Goal: Transaction & Acquisition: Purchase product/service

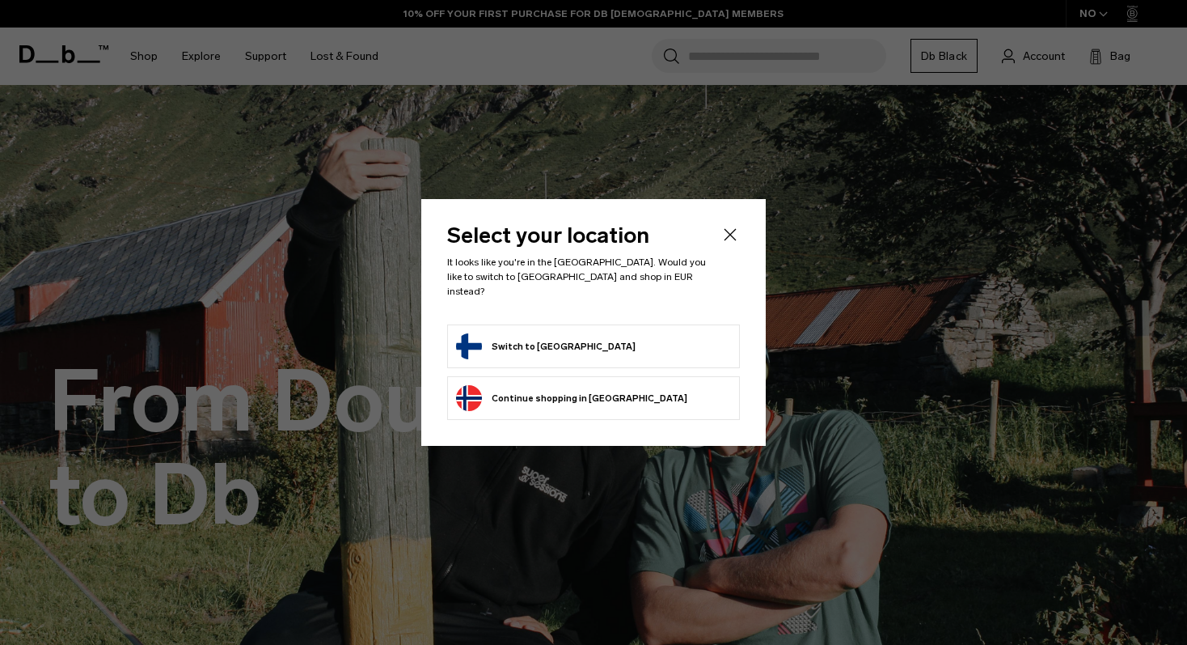
click at [550, 339] on button "Switch to Finland" at bounding box center [546, 346] width 180 height 26
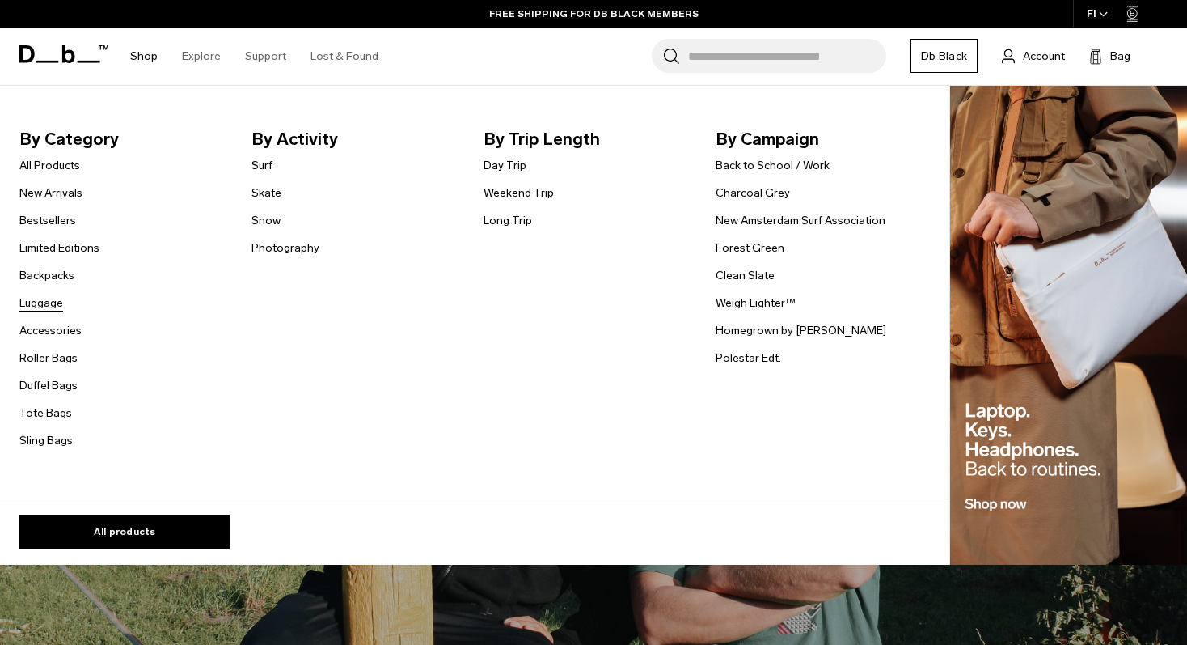
click at [46, 301] on link "Luggage" at bounding box center [41, 302] width 44 height 17
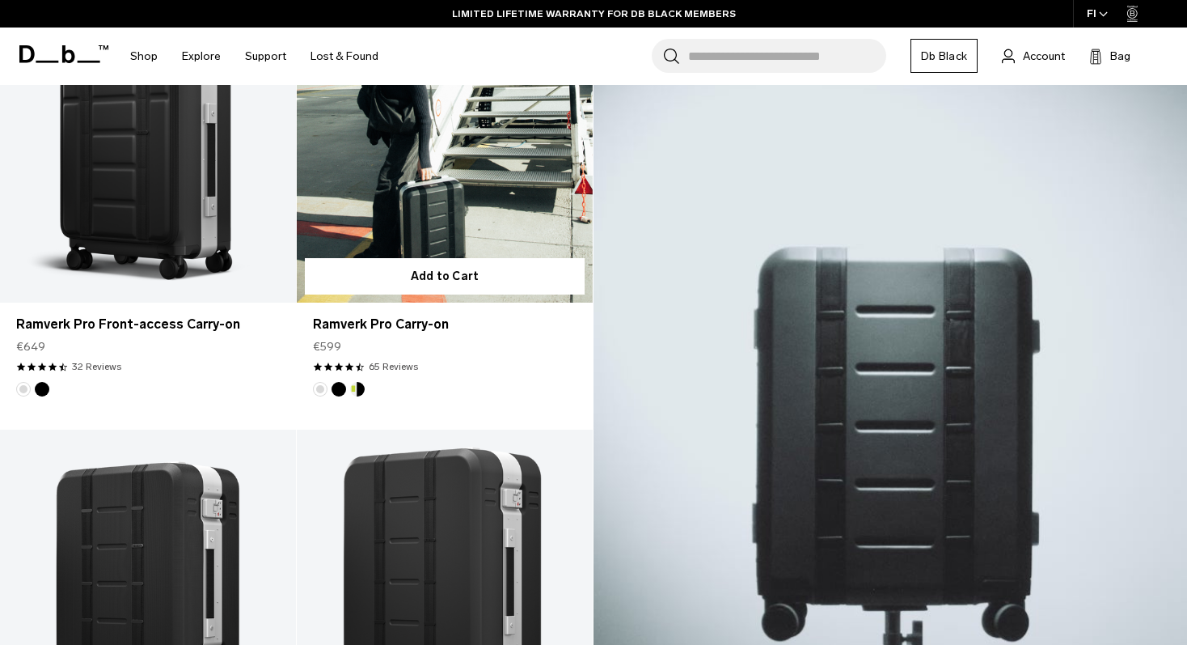
scroll to position [336, 0]
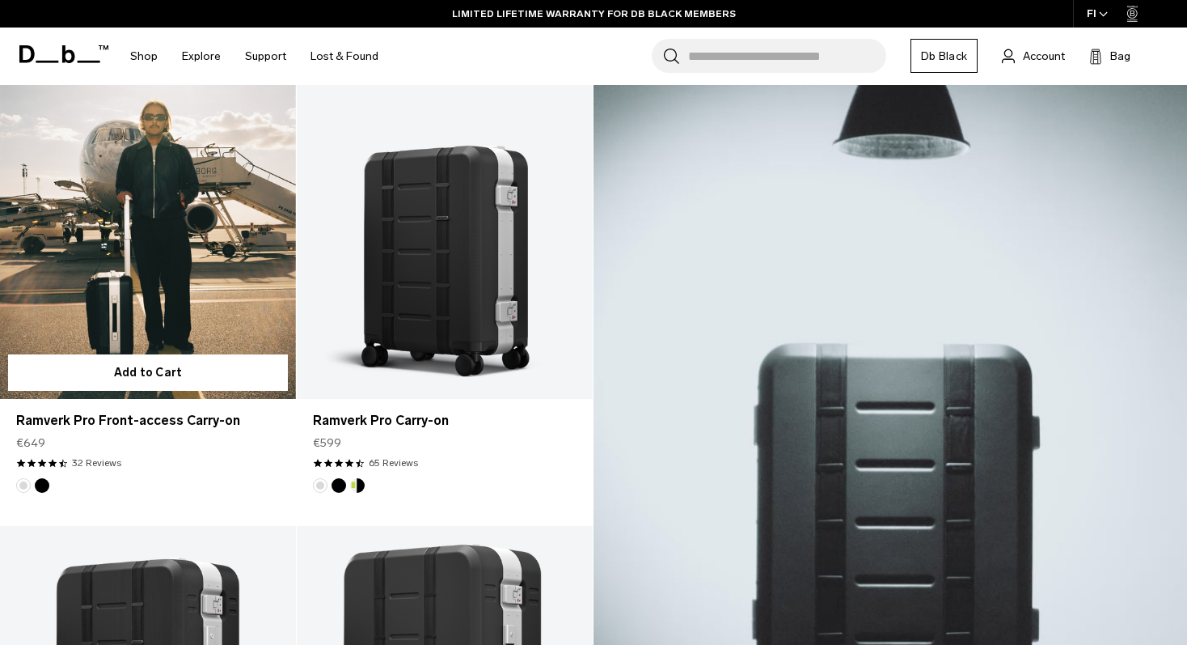
click at [159, 256] on link "Ramverk Pro Front-access Carry-on" at bounding box center [148, 234] width 296 height 329
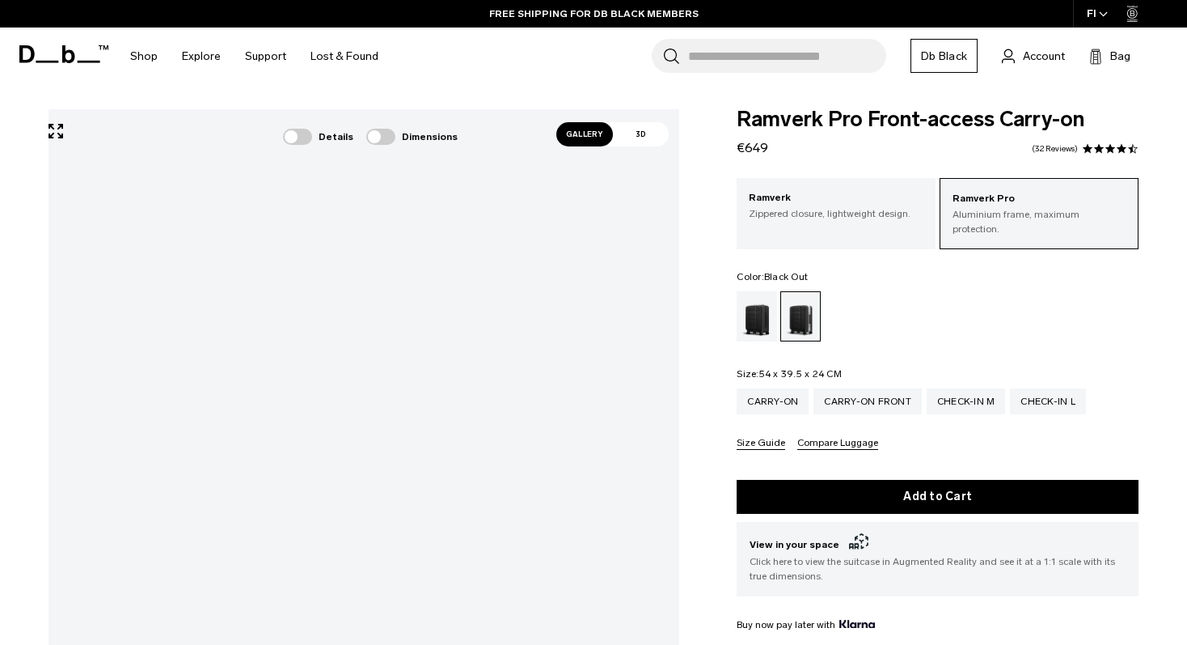
click at [758, 307] on div "Black Out" at bounding box center [757, 316] width 41 height 50
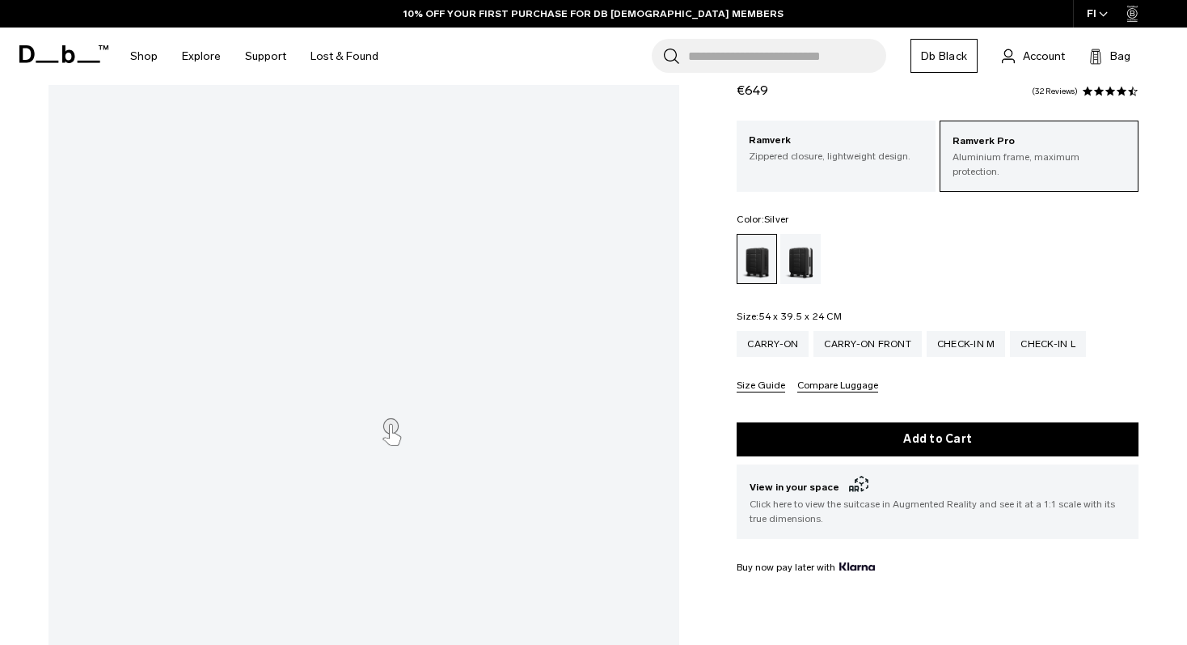
click at [796, 245] on div "Silver" at bounding box center [800, 259] width 41 height 50
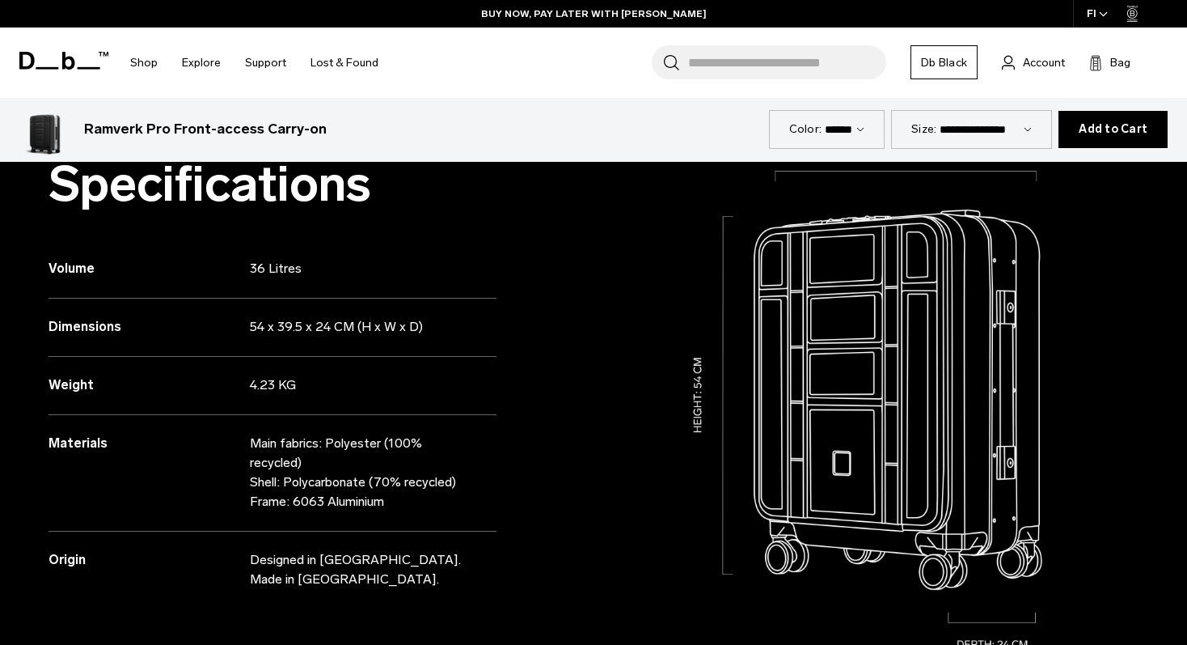
scroll to position [1530, 0]
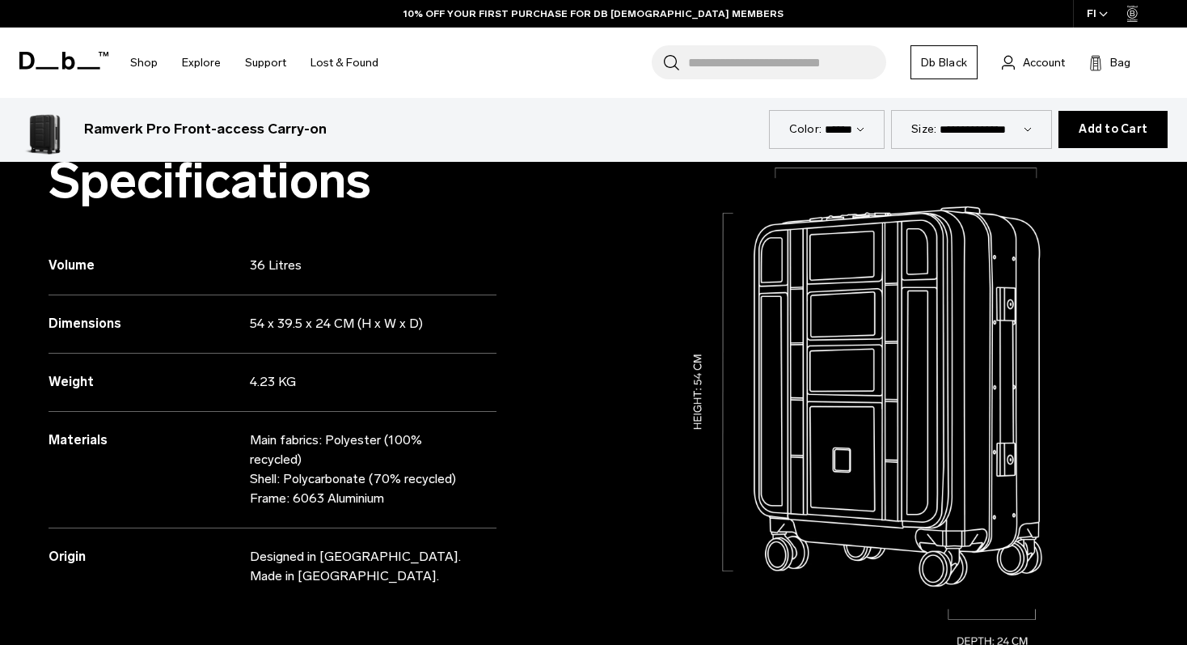
click at [1025, 130] on select "**********" at bounding box center [986, 129] width 92 height 14
select select "**********"
click at [978, 122] on select "**********" at bounding box center [986, 129] width 92 height 14
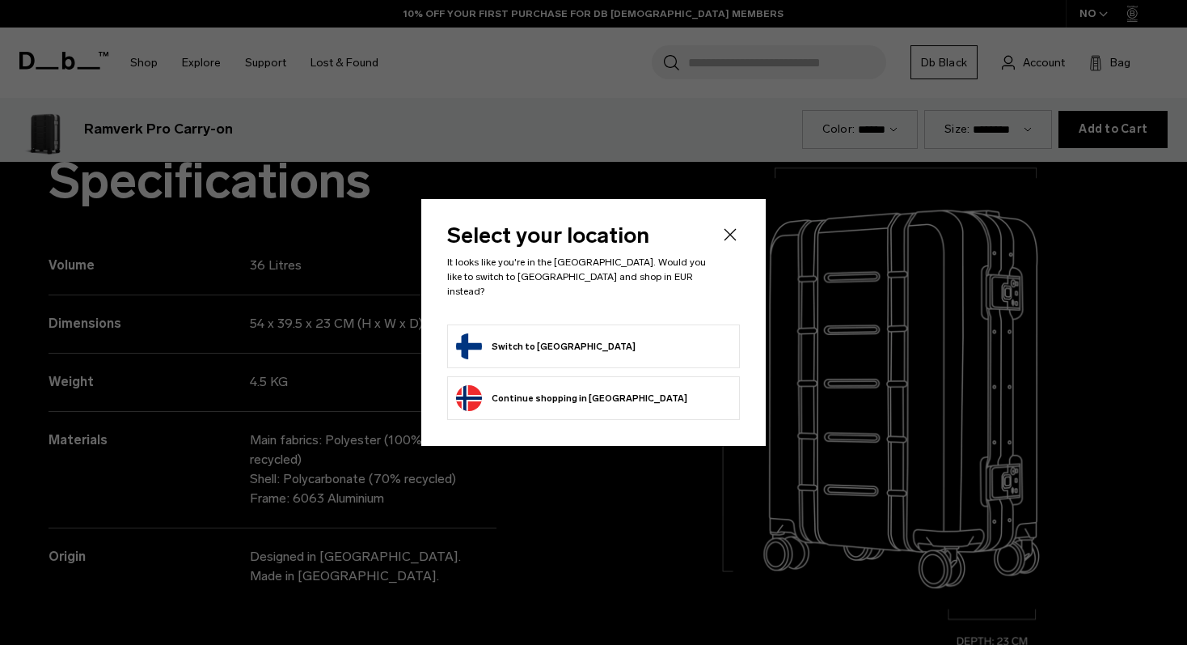
click at [645, 333] on form "Switch to [GEOGRAPHIC_DATA]" at bounding box center [593, 346] width 275 height 26
click at [541, 337] on button "Switch to Finland" at bounding box center [546, 346] width 180 height 26
click at [729, 240] on icon "Close" at bounding box center [731, 234] width 12 height 12
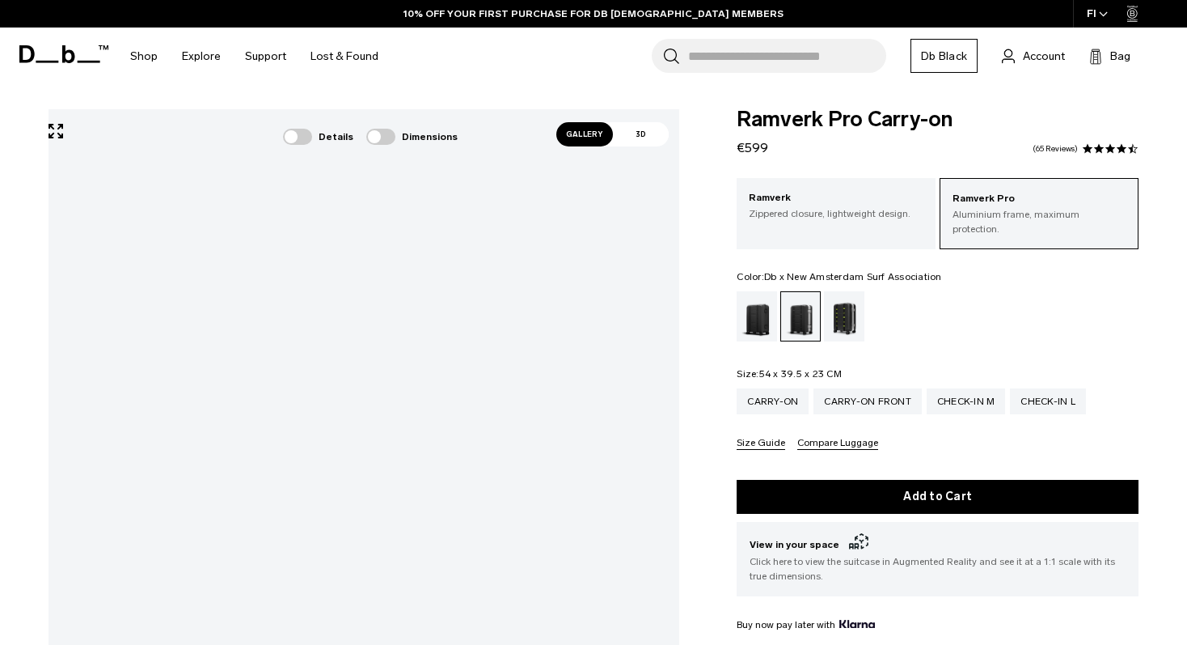
click at [842, 302] on div "Db x New Amsterdam Surf Association" at bounding box center [844, 316] width 41 height 50
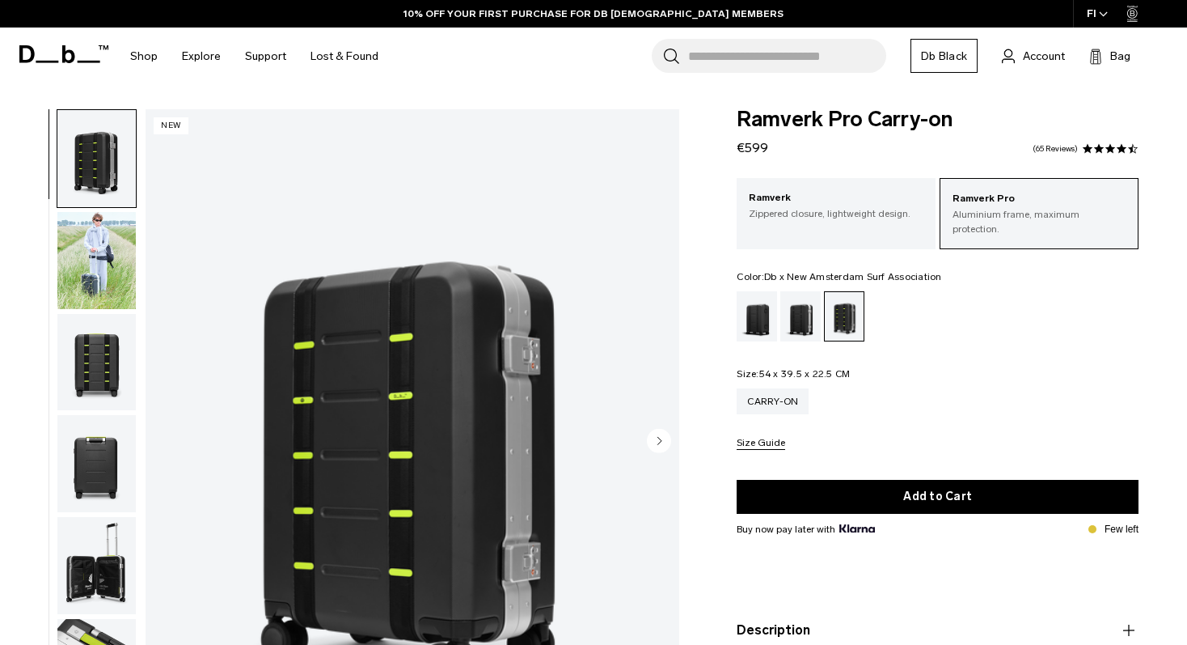
click at [757, 438] on button "Size Guide" at bounding box center [761, 444] width 49 height 12
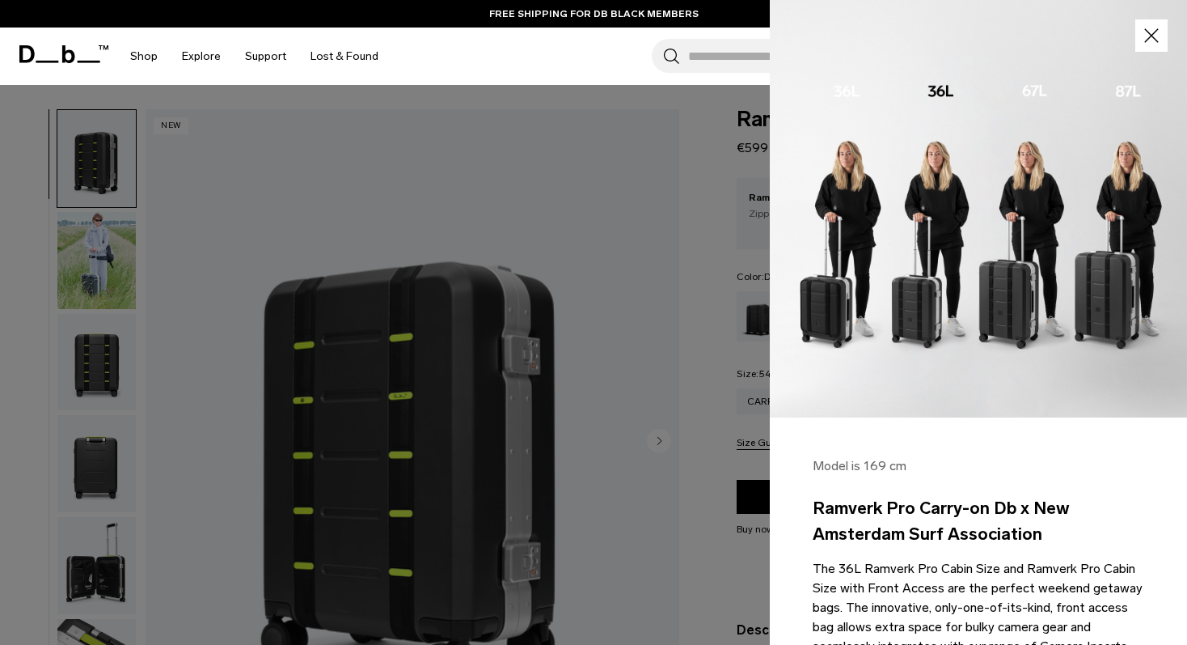
click at [1121, 290] on img at bounding box center [978, 208] width 417 height 417
click at [1152, 36] on icon "button" at bounding box center [1151, 35] width 15 height 15
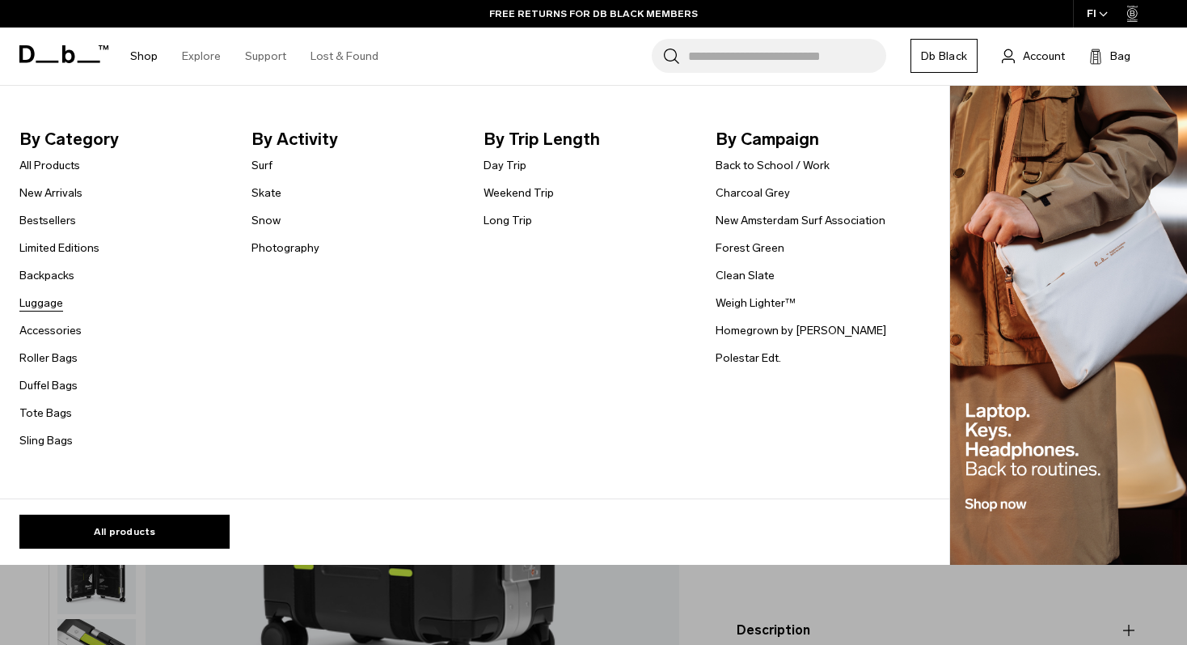
click at [41, 306] on link "Luggage" at bounding box center [41, 302] width 44 height 17
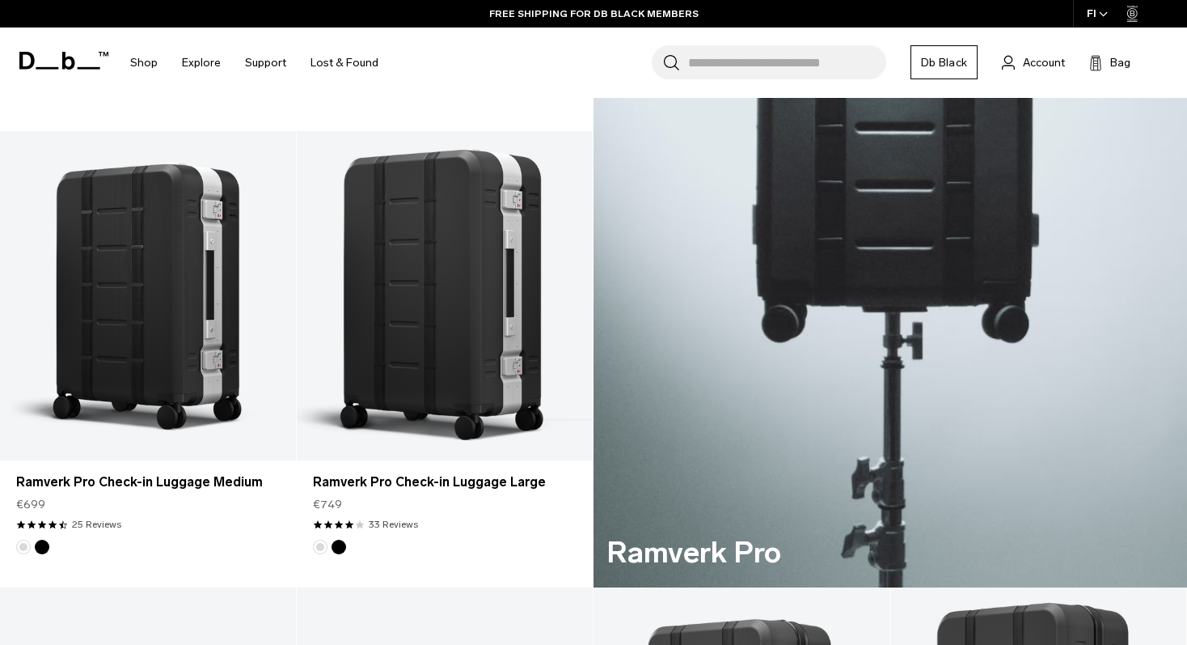
scroll to position [750, 0]
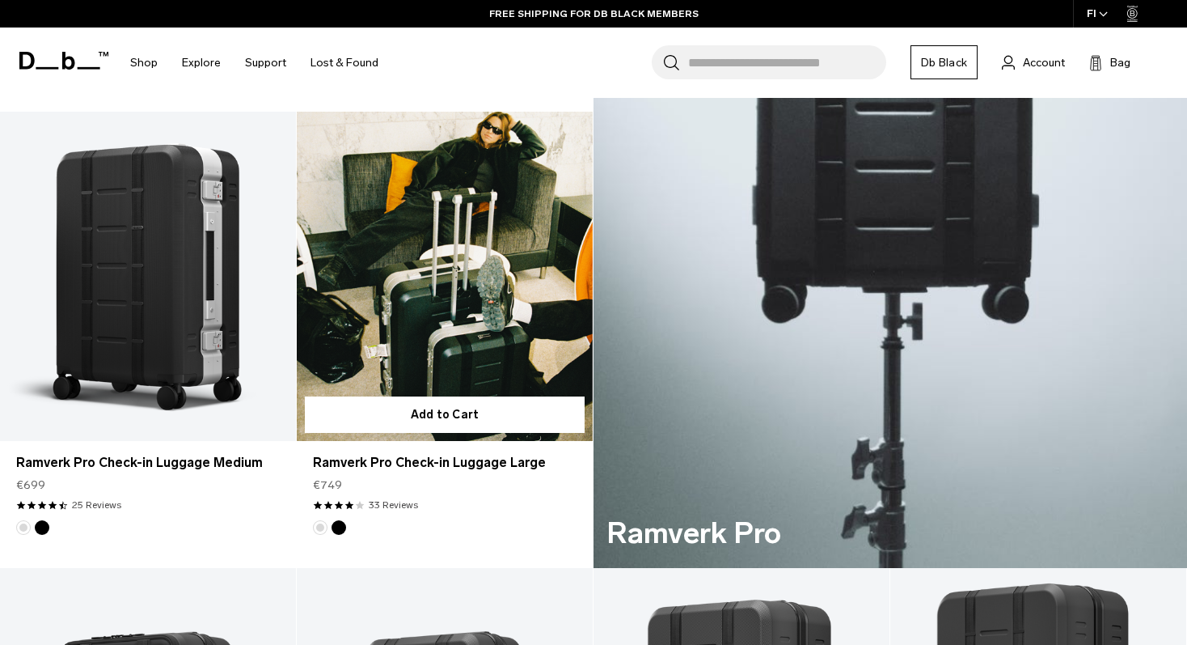
click at [434, 273] on link "Ramverk Pro Check-in Luggage Large" at bounding box center [445, 276] width 296 height 329
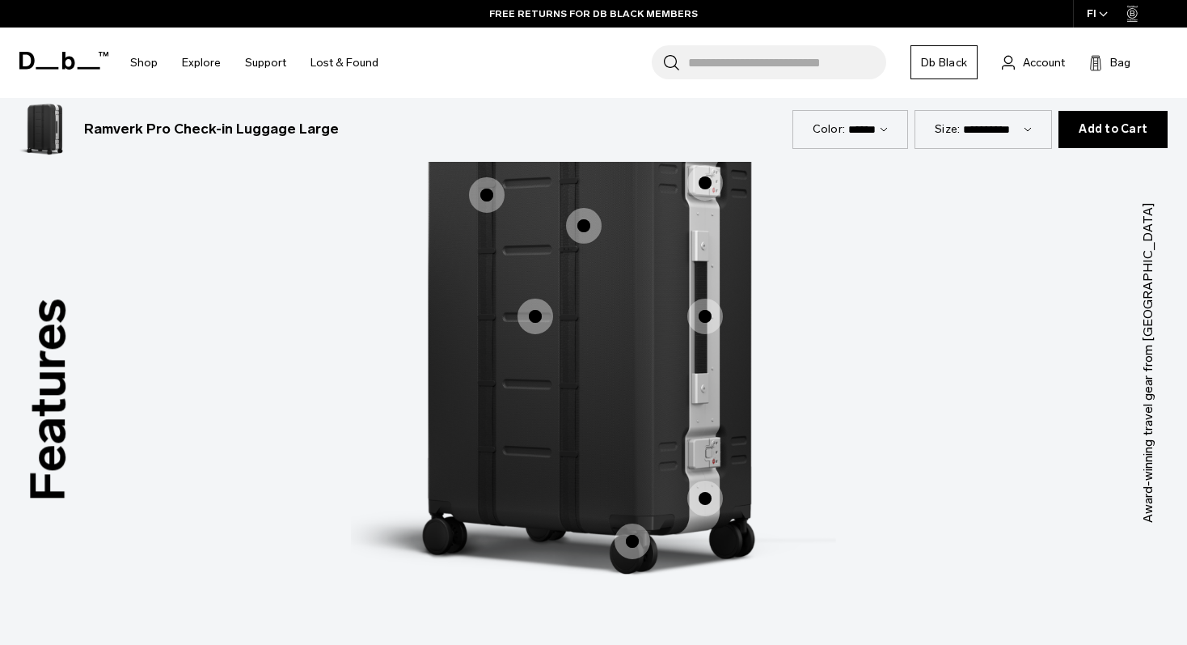
scroll to position [2219, 0]
click at [535, 323] on span "1 / 3" at bounding box center [536, 315] width 36 height 36
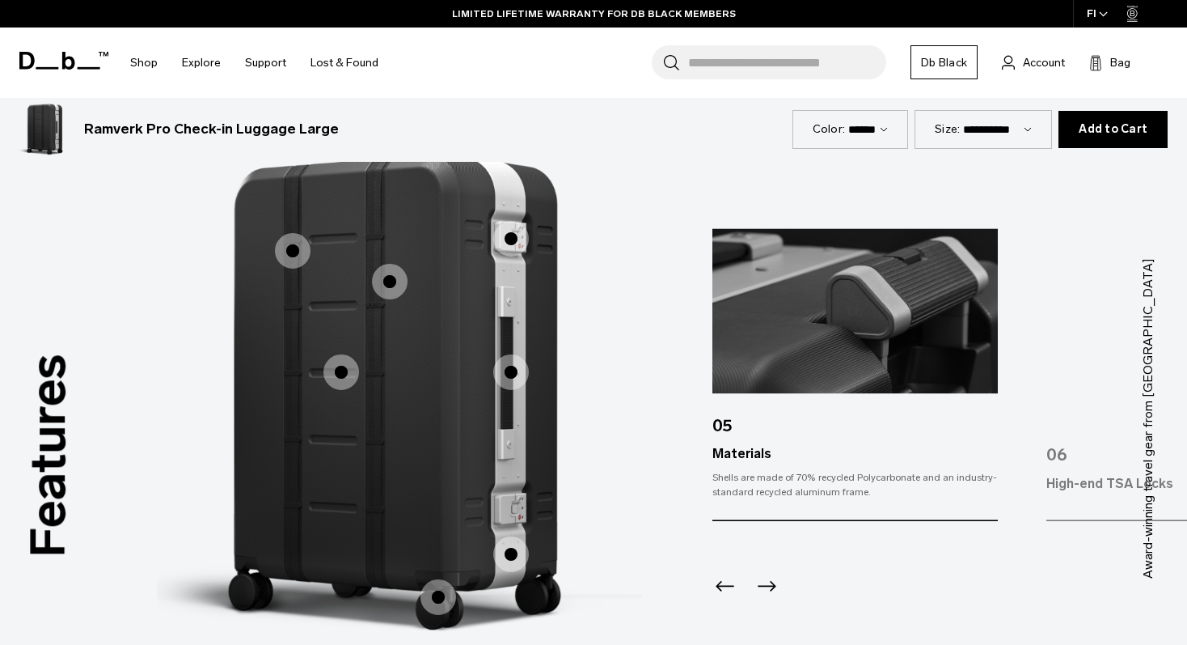
scroll to position [2145, 0]
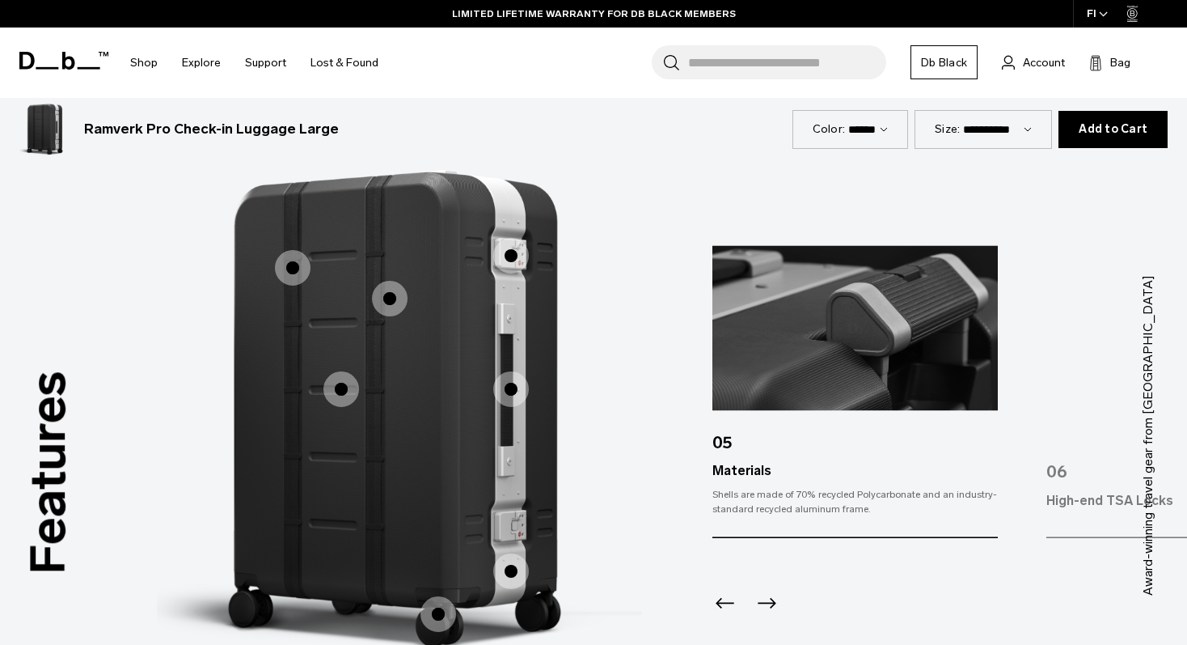
click at [720, 602] on icon "Previous slide" at bounding box center [725, 602] width 19 height 11
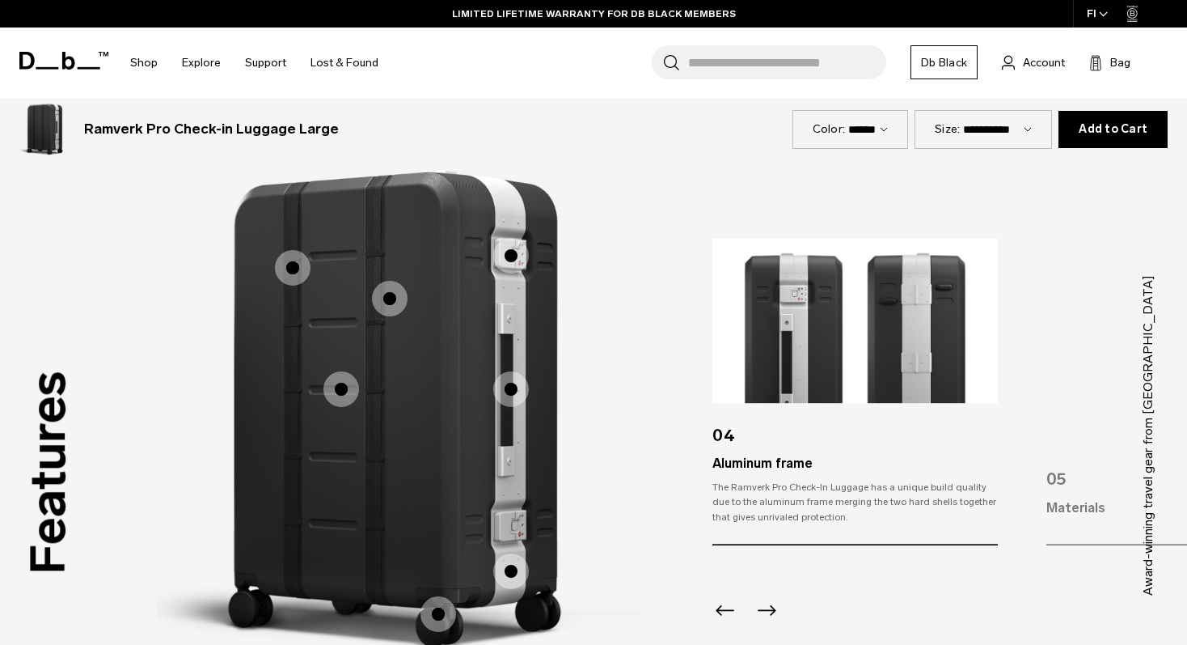
click at [720, 602] on icon "Previous slide" at bounding box center [725, 610] width 26 height 26
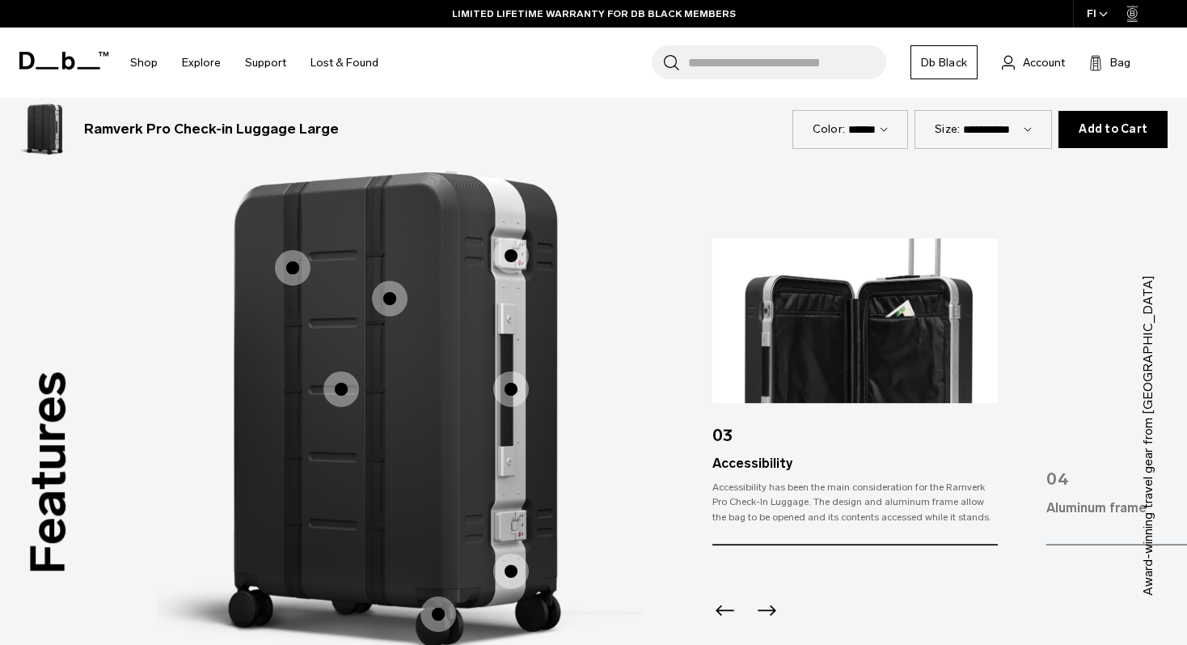
click at [720, 602] on icon "Previous slide" at bounding box center [725, 610] width 26 height 26
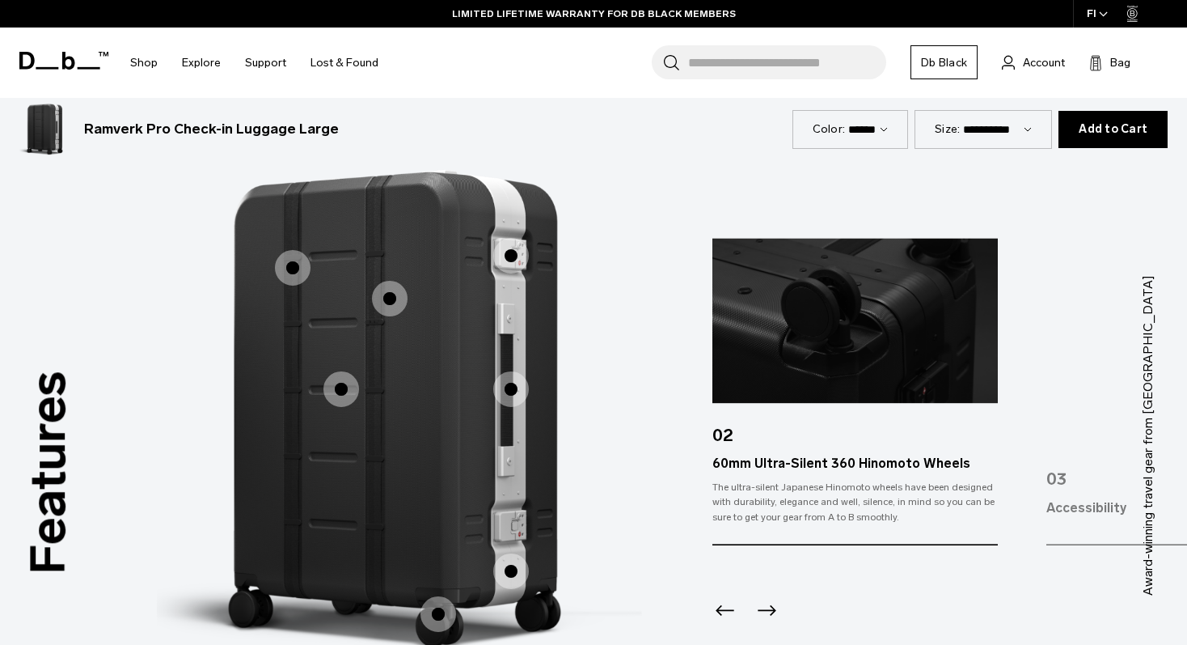
click at [720, 602] on icon "Previous slide" at bounding box center [725, 610] width 26 height 26
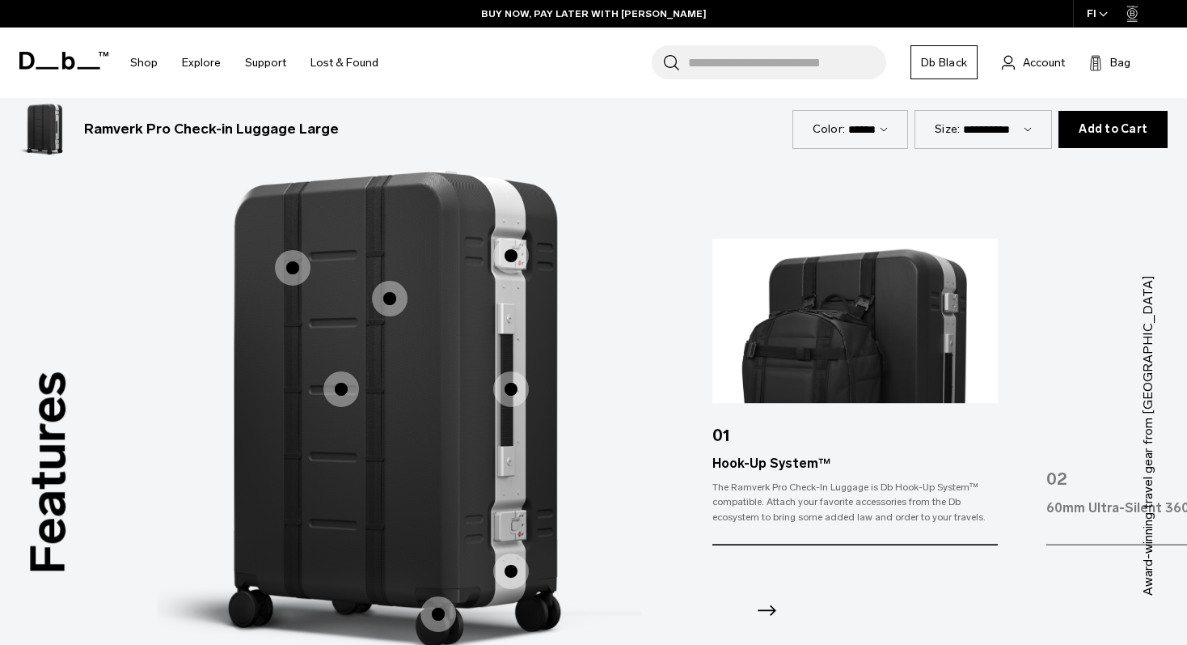
click at [767, 607] on icon "Next slide" at bounding box center [767, 610] width 26 height 26
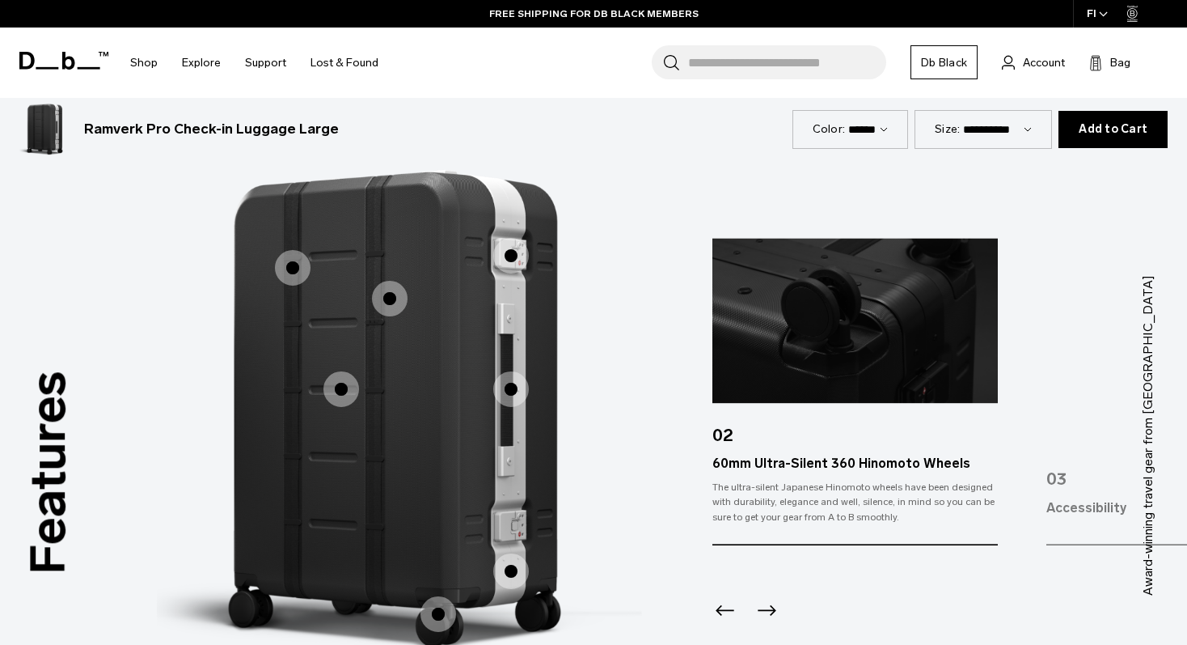
click at [767, 607] on icon "Next slide" at bounding box center [767, 610] width 26 height 26
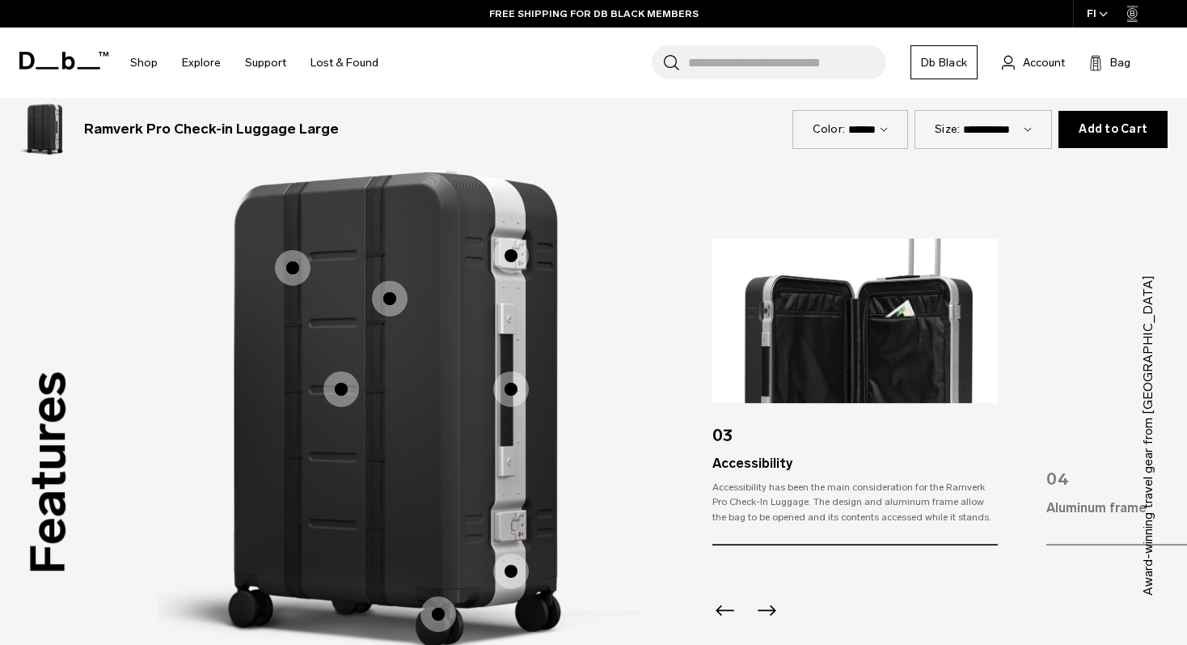
click at [802, 353] on img "3 / 7" at bounding box center [854, 321] width 285 height 164
click at [767, 610] on icon "Next slide" at bounding box center [767, 609] width 19 height 11
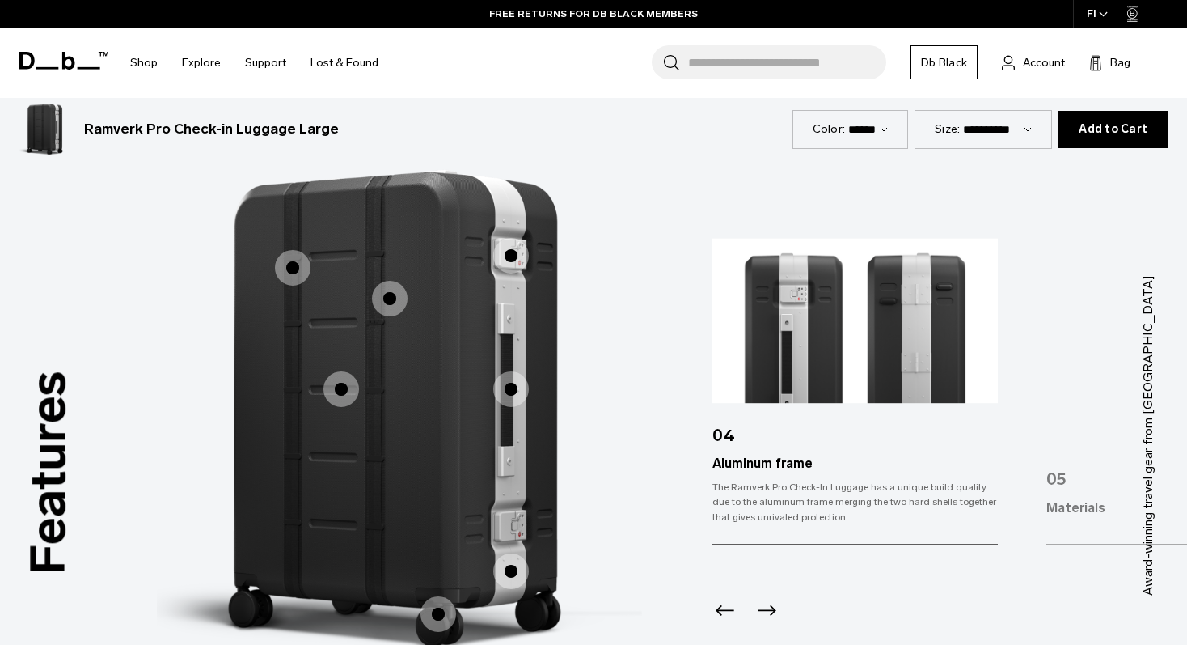
click at [767, 610] on icon "Next slide" at bounding box center [767, 609] width 19 height 11
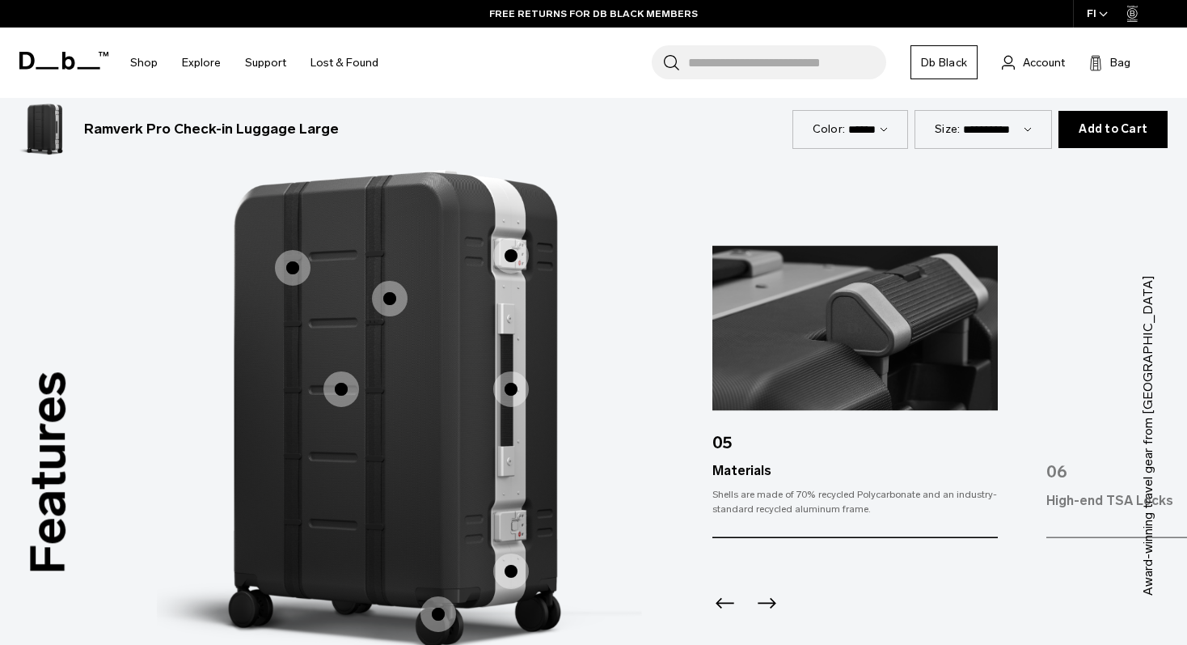
click at [767, 610] on icon "Next slide" at bounding box center [767, 603] width 26 height 26
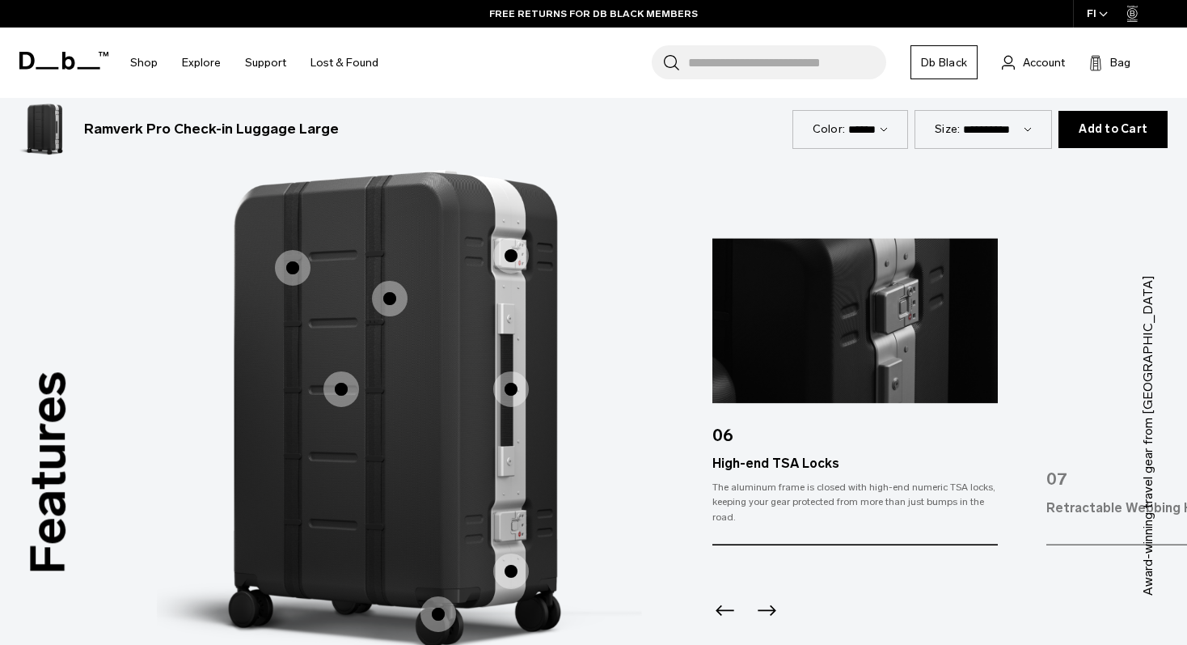
click at [767, 610] on icon "Next slide" at bounding box center [767, 609] width 19 height 11
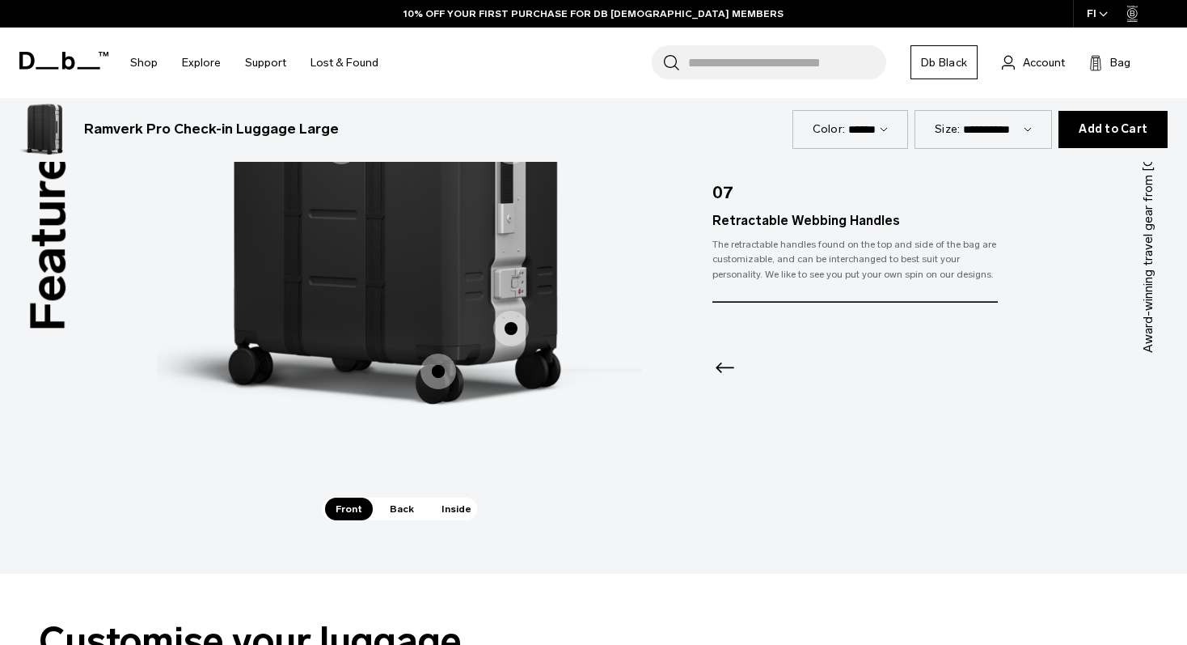
scroll to position [2336, 0]
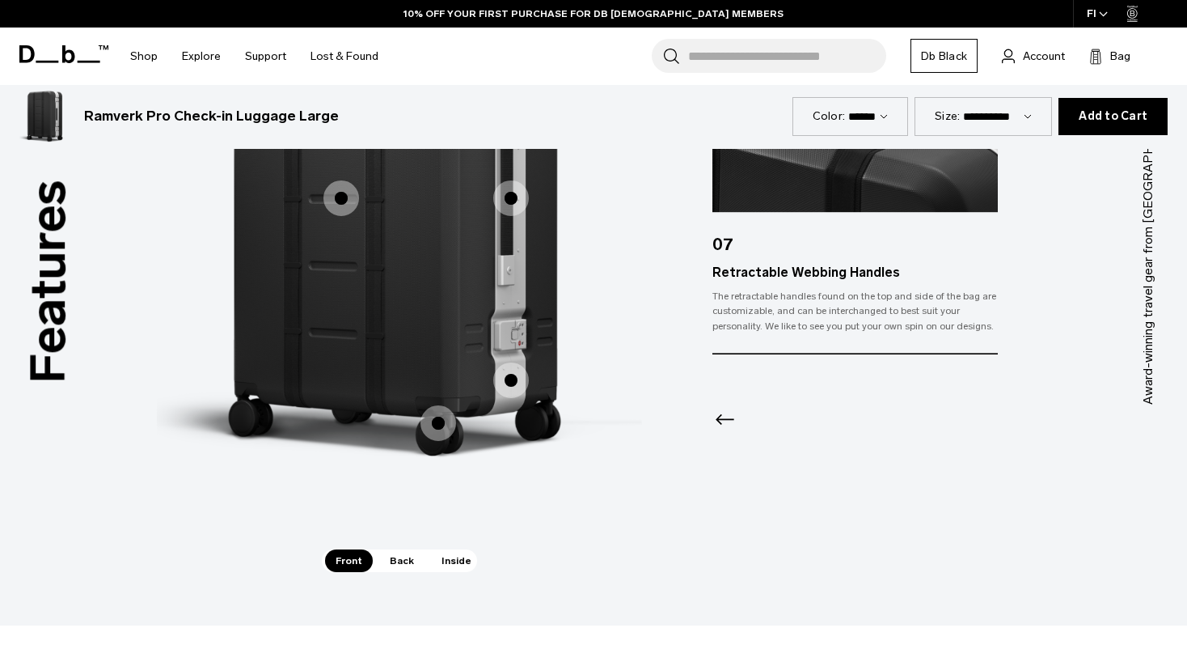
click at [399, 561] on span "Back" at bounding box center [401, 560] width 45 height 23
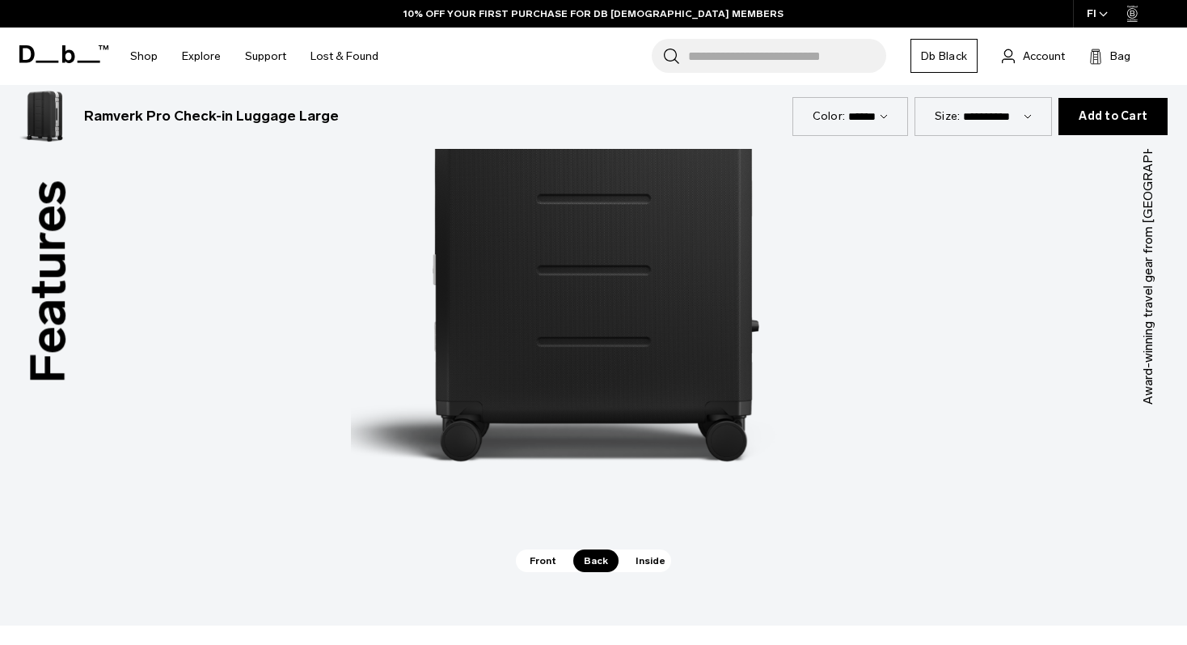
click at [641, 564] on span "Inside" at bounding box center [650, 560] width 51 height 23
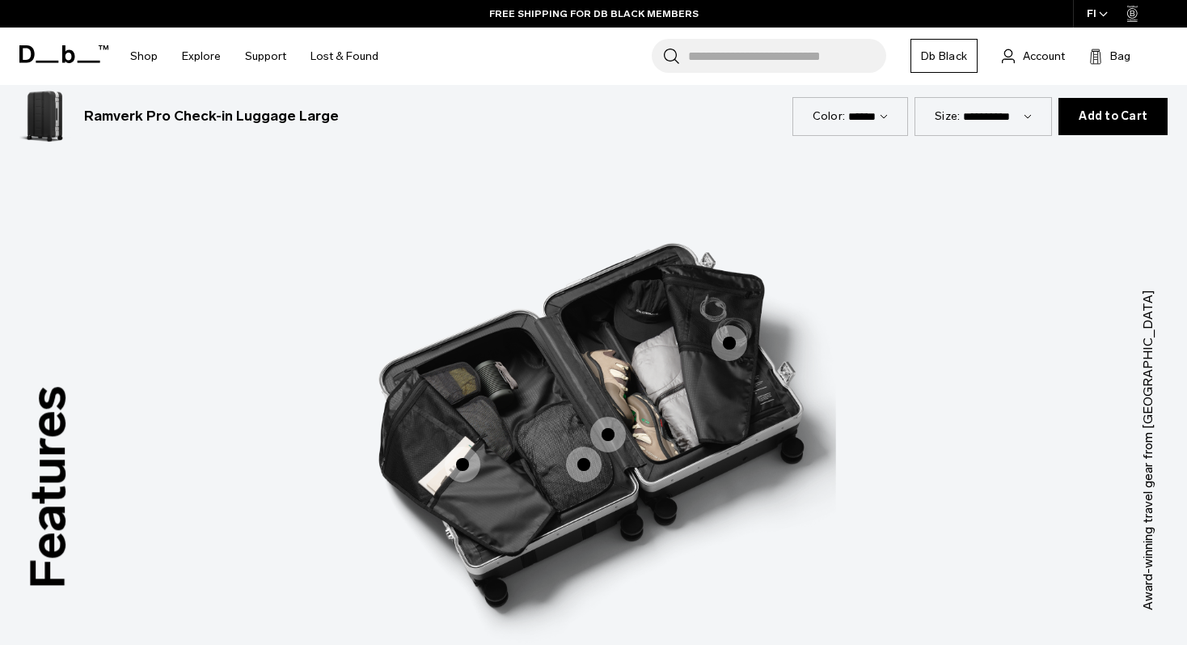
scroll to position [2116, 0]
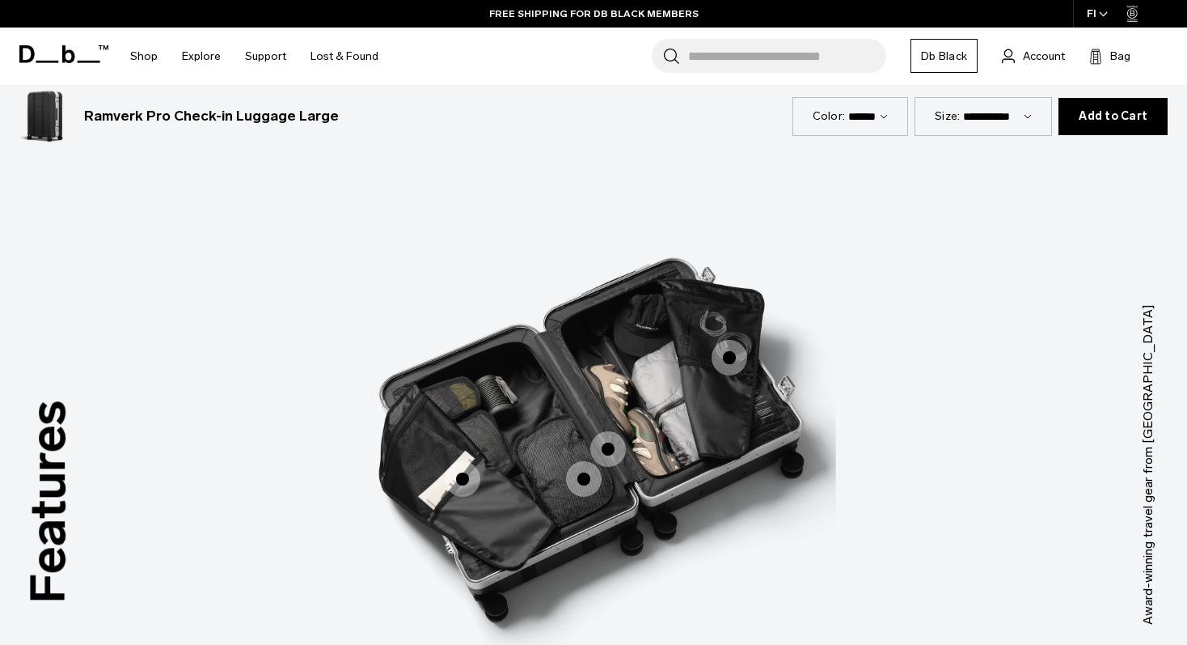
click at [466, 480] on span "3 / 3" at bounding box center [463, 479] width 36 height 36
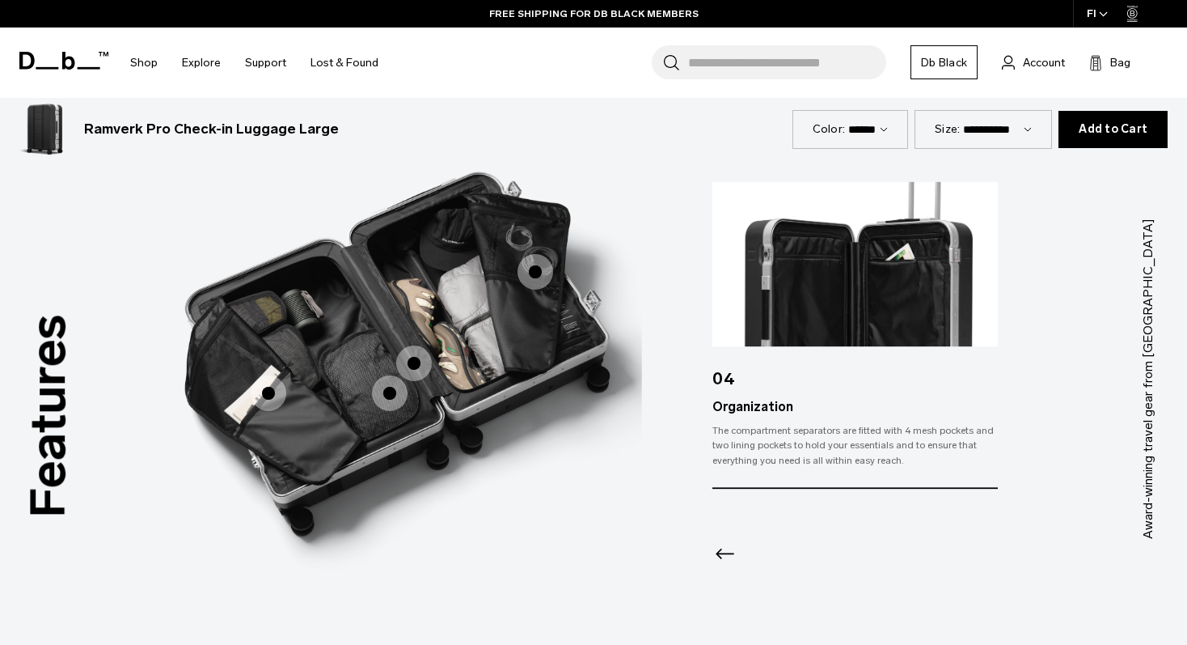
scroll to position [2216, 0]
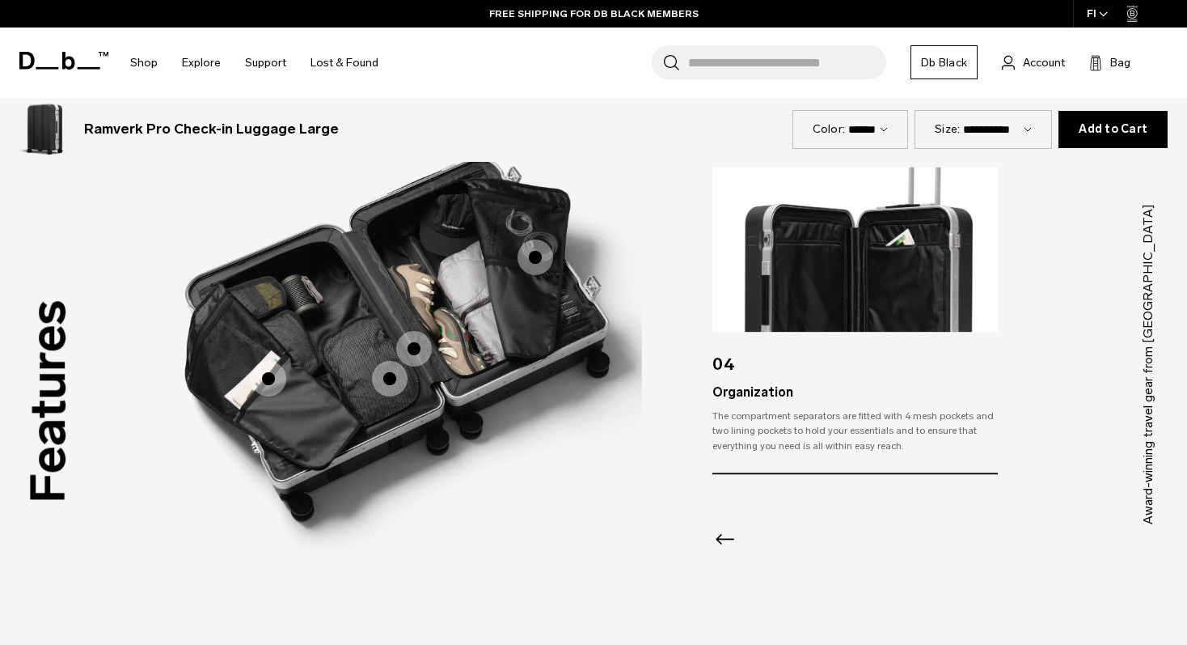
click at [721, 535] on icon "Previous slide" at bounding box center [725, 538] width 19 height 11
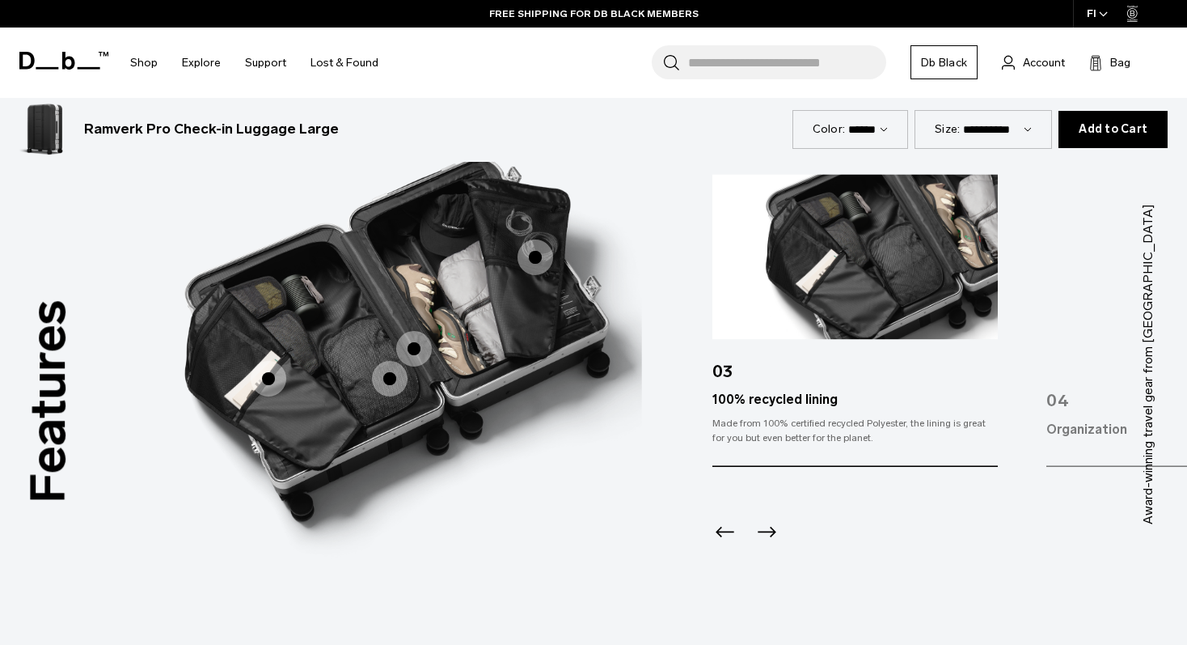
click at [721, 535] on icon "Previous slide" at bounding box center [725, 531] width 19 height 11
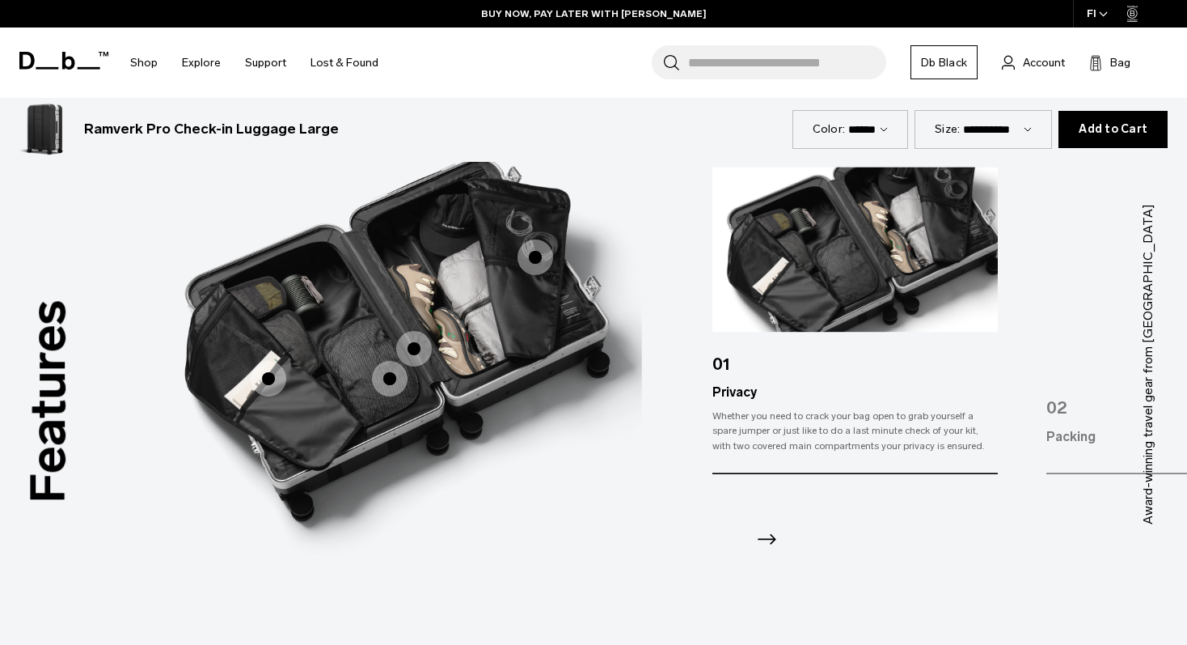
click at [768, 532] on icon "Next slide" at bounding box center [767, 539] width 26 height 26
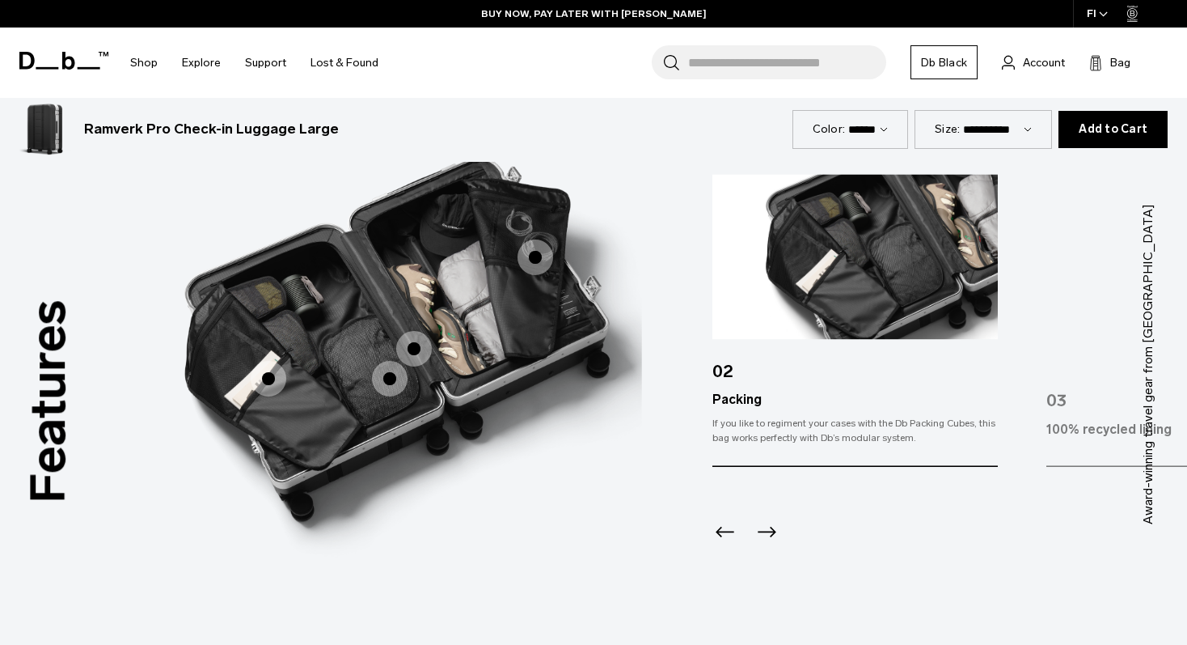
click at [768, 532] on icon "Next slide" at bounding box center [767, 531] width 26 height 26
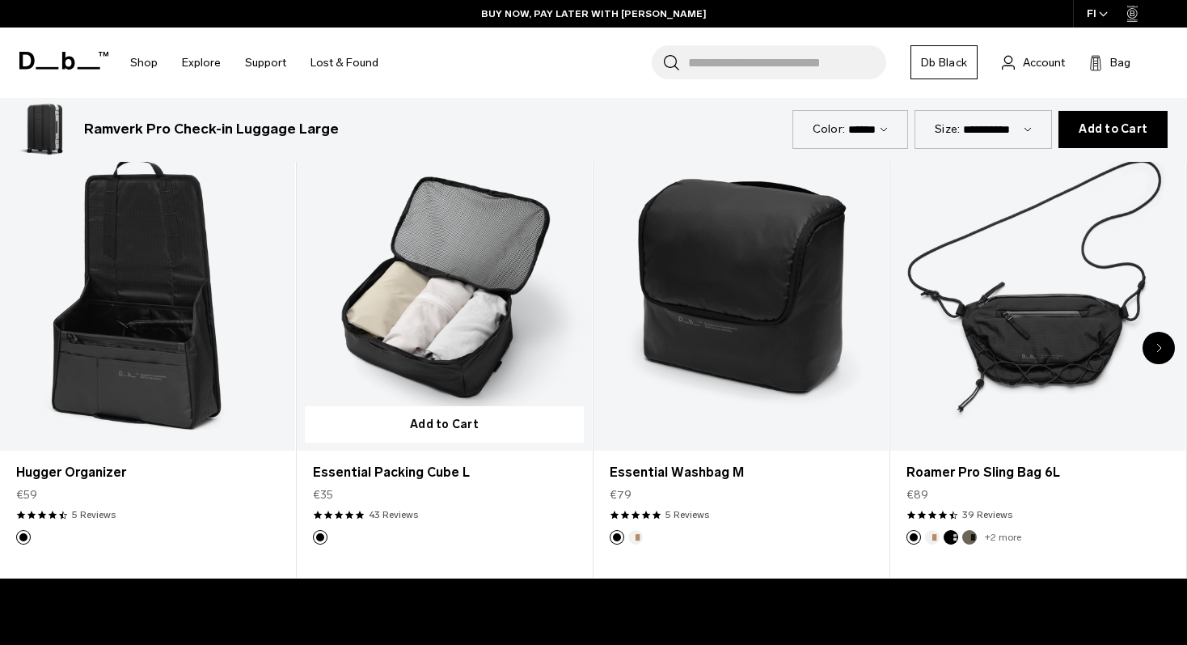
scroll to position [3575, 0]
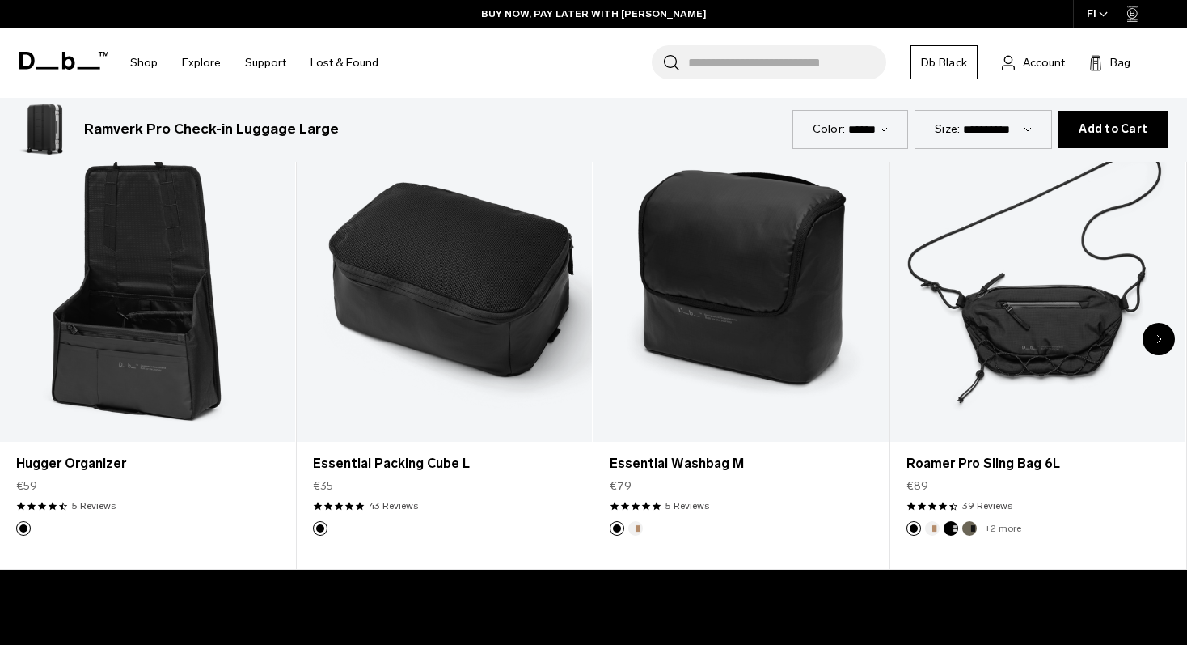
click at [1154, 339] on div "Next slide" at bounding box center [1159, 339] width 32 height 32
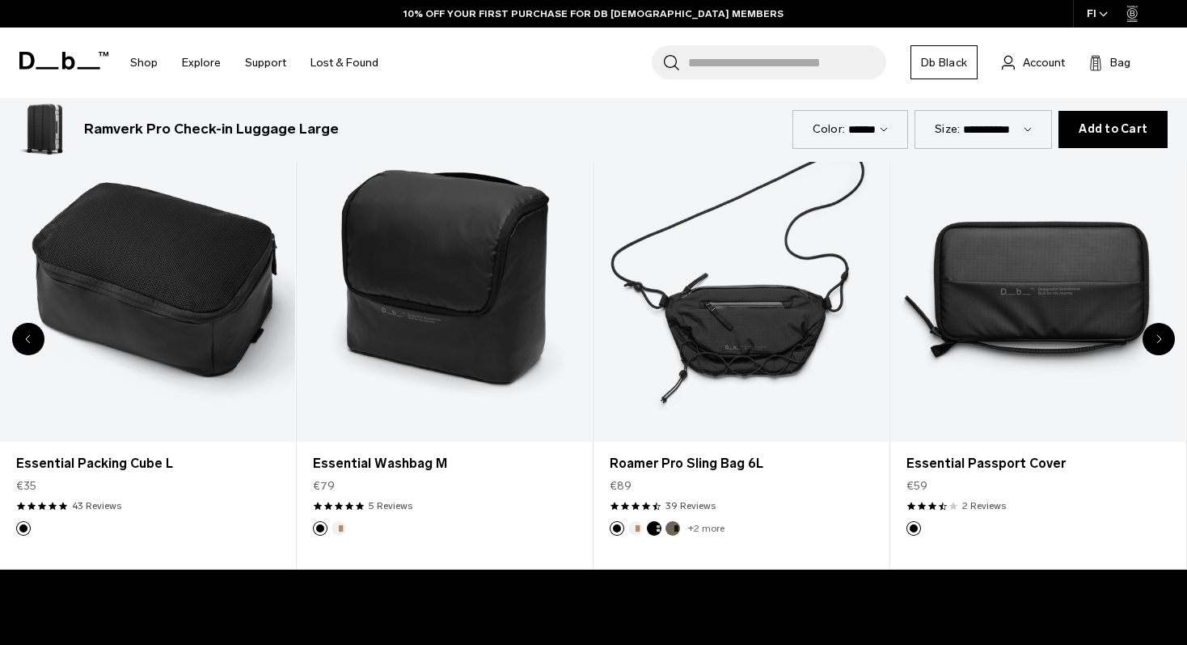
click at [23, 340] on div "Previous slide" at bounding box center [28, 339] width 32 height 32
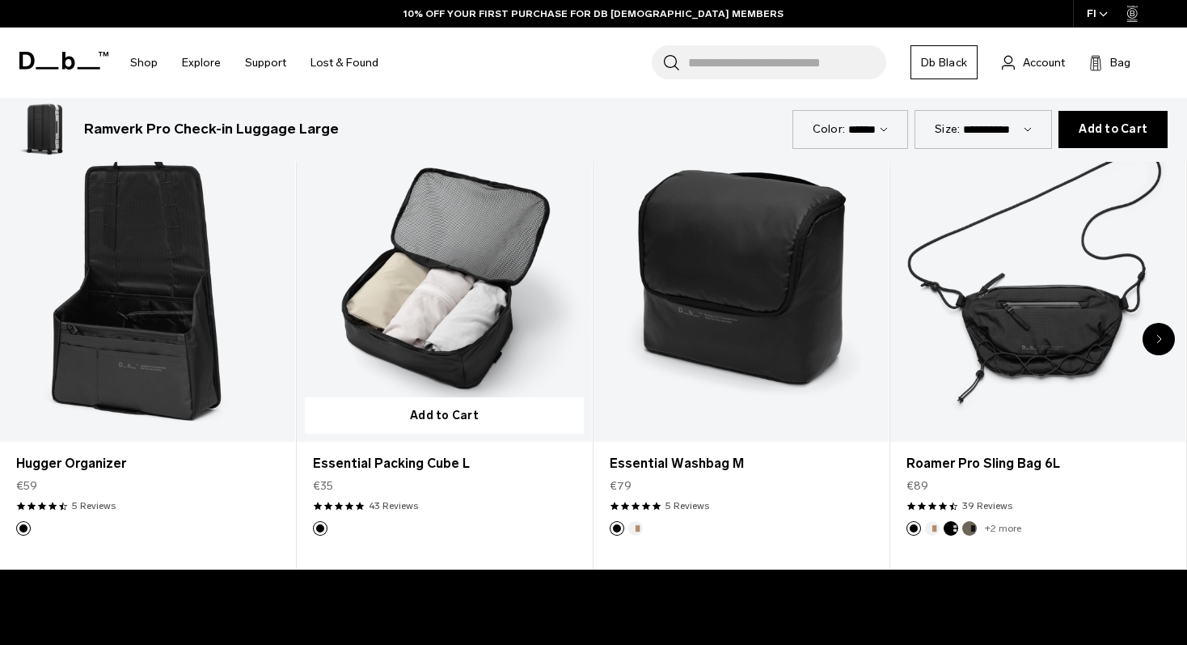
click at [446, 320] on link "Essential Packing Cube L" at bounding box center [444, 277] width 295 height 328
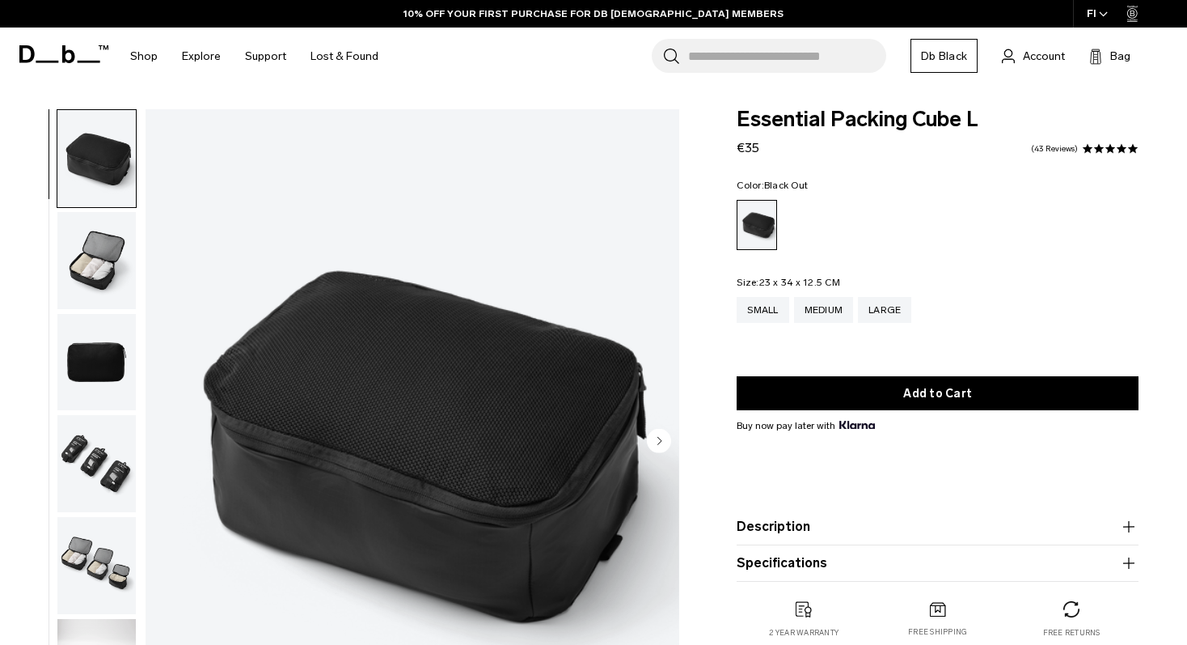
click at [95, 265] on img "button" at bounding box center [96, 260] width 78 height 97
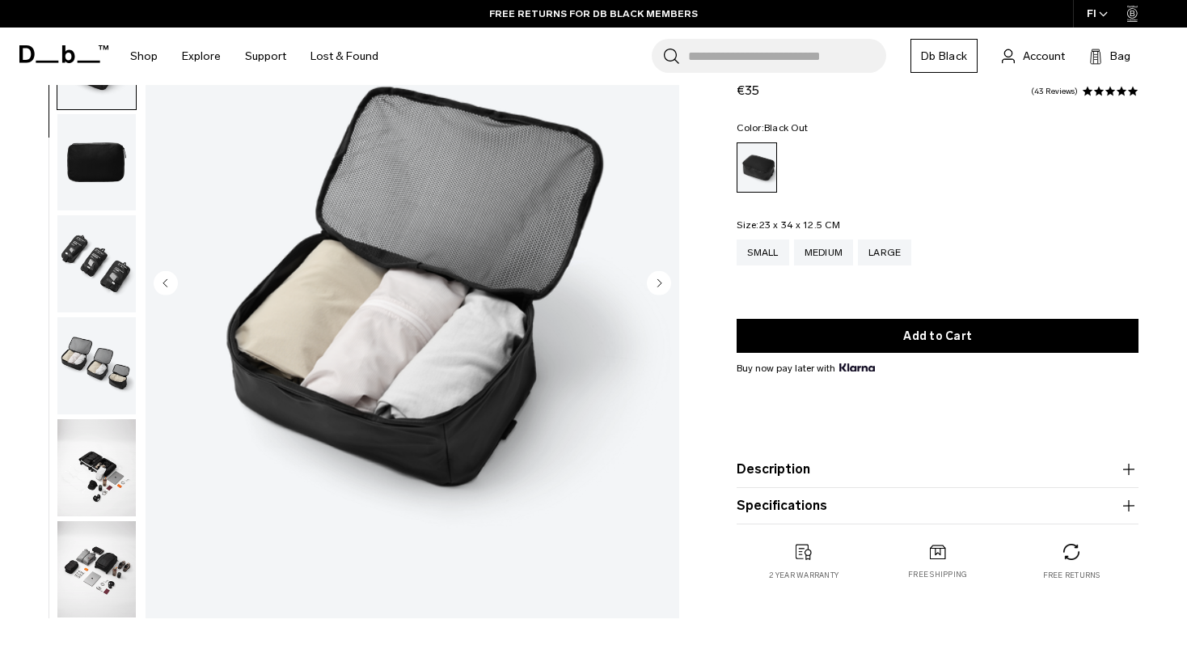
scroll to position [154, 0]
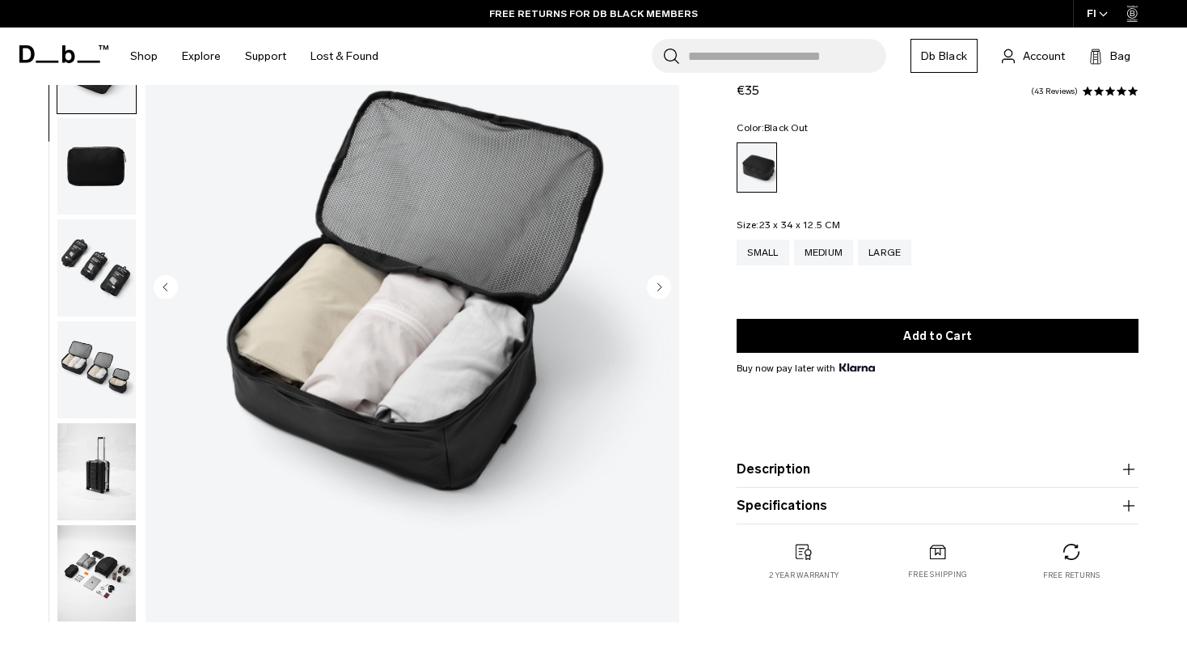
click at [99, 370] on img "button" at bounding box center [96, 369] width 78 height 97
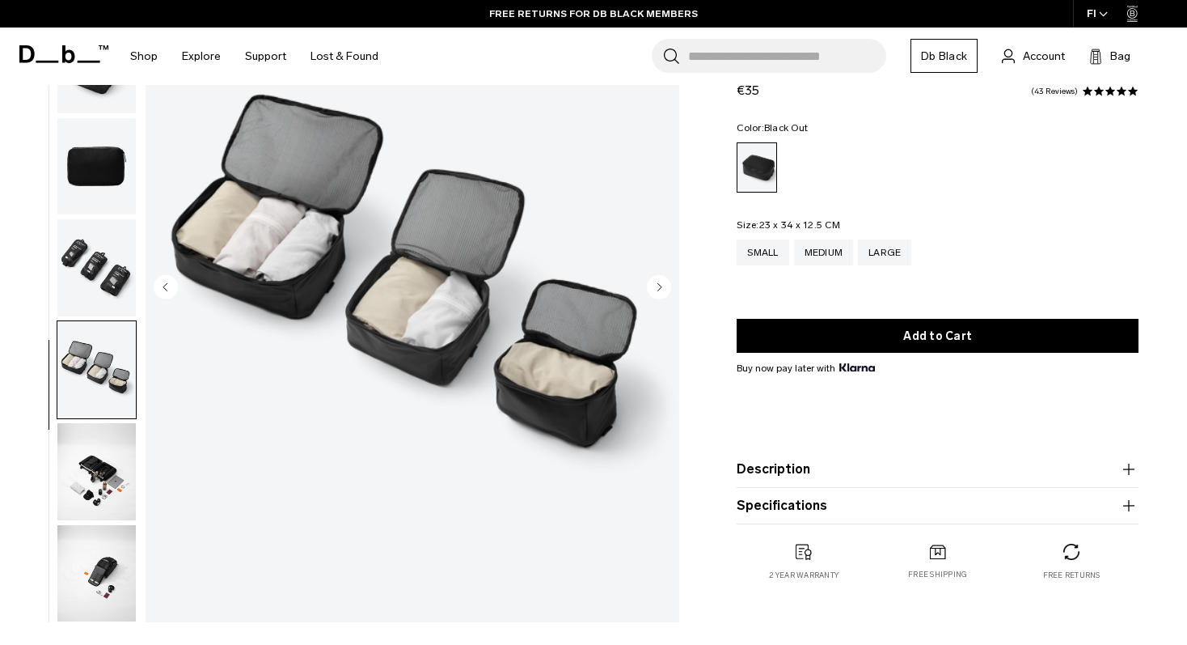
click at [106, 290] on img "button" at bounding box center [96, 267] width 78 height 97
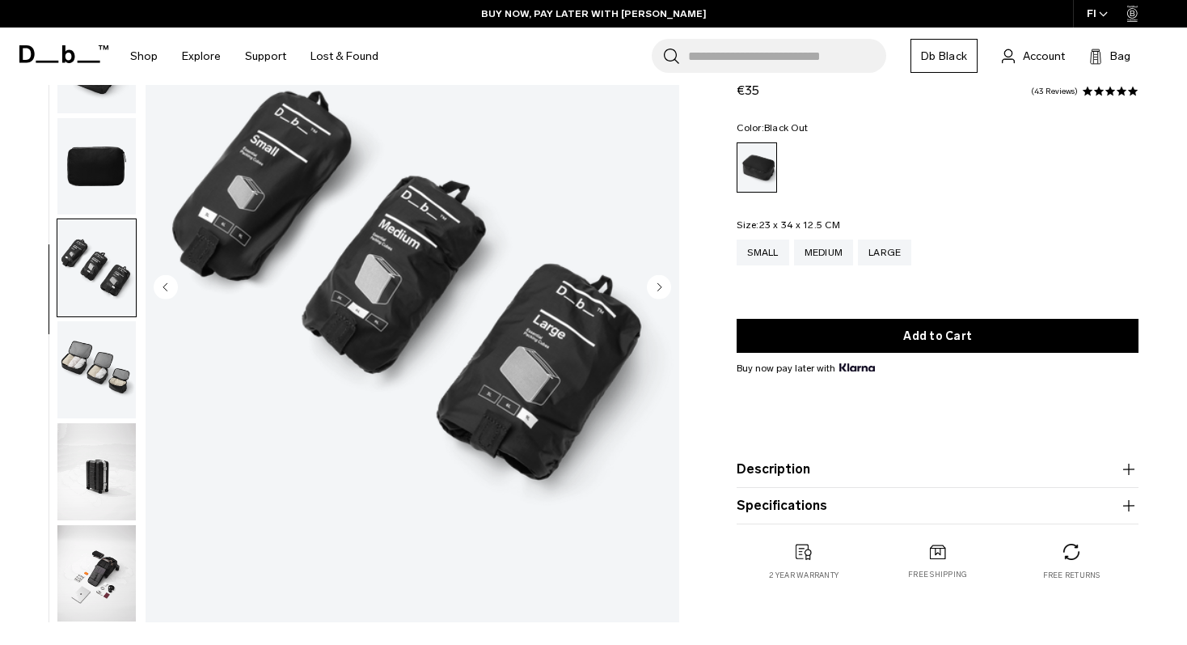
click at [103, 501] on img "button" at bounding box center [96, 471] width 78 height 97
